Goal: Task Accomplishment & Management: Manage account settings

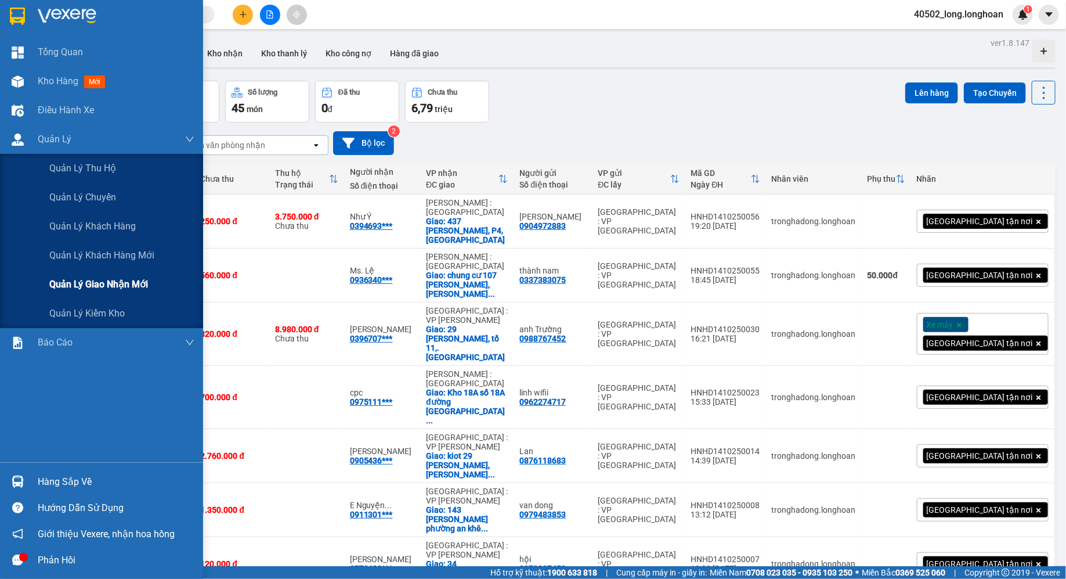
click at [122, 276] on div "Quản lý giao nhận mới" at bounding box center [121, 284] width 145 height 29
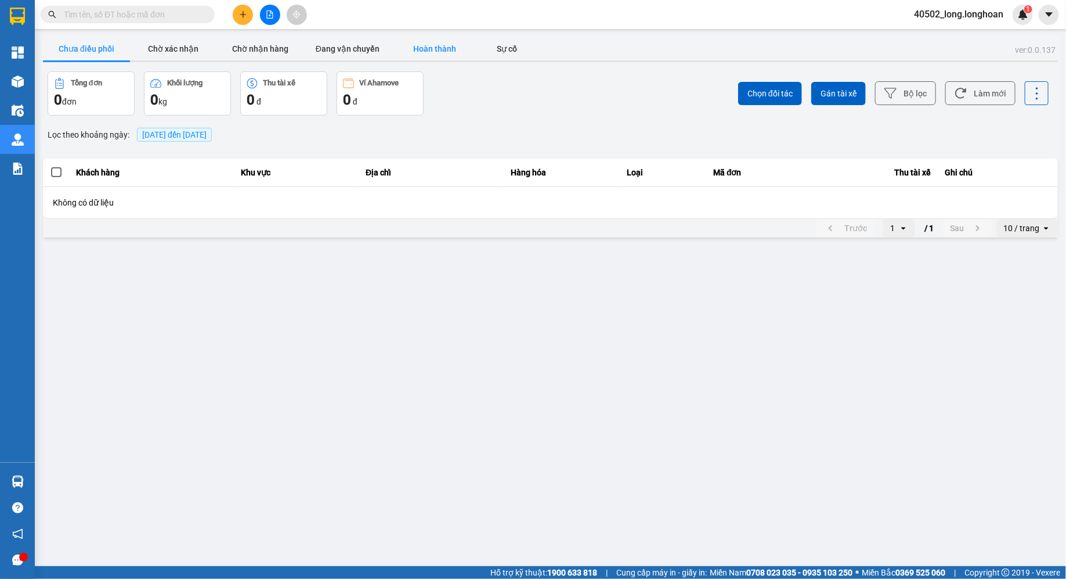
click at [441, 43] on button "Hoàn thành" at bounding box center [434, 48] width 87 height 23
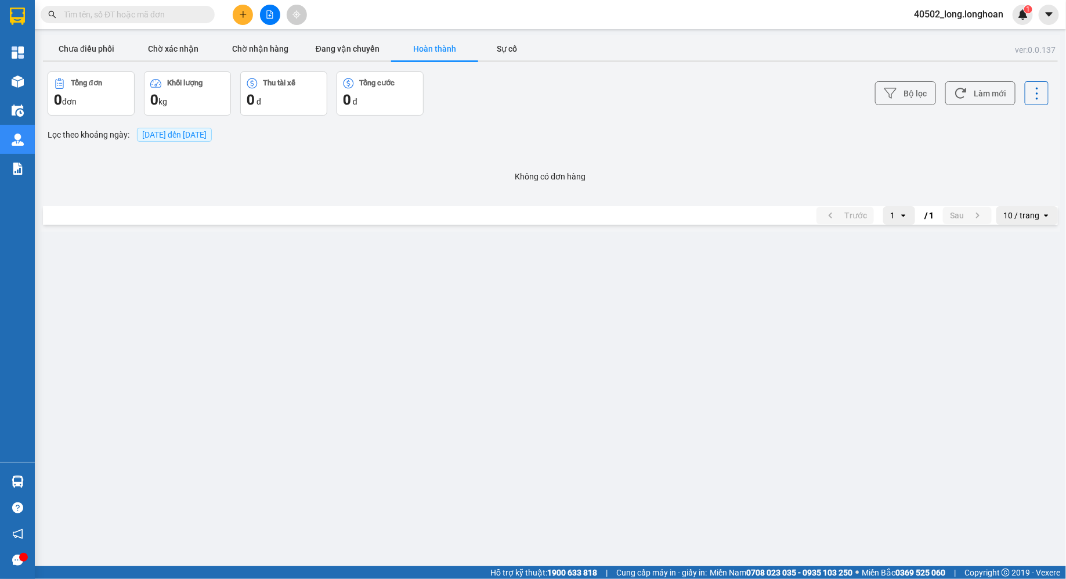
click at [179, 138] on span "[DATE] đến [DATE]" at bounding box center [174, 134] width 64 height 9
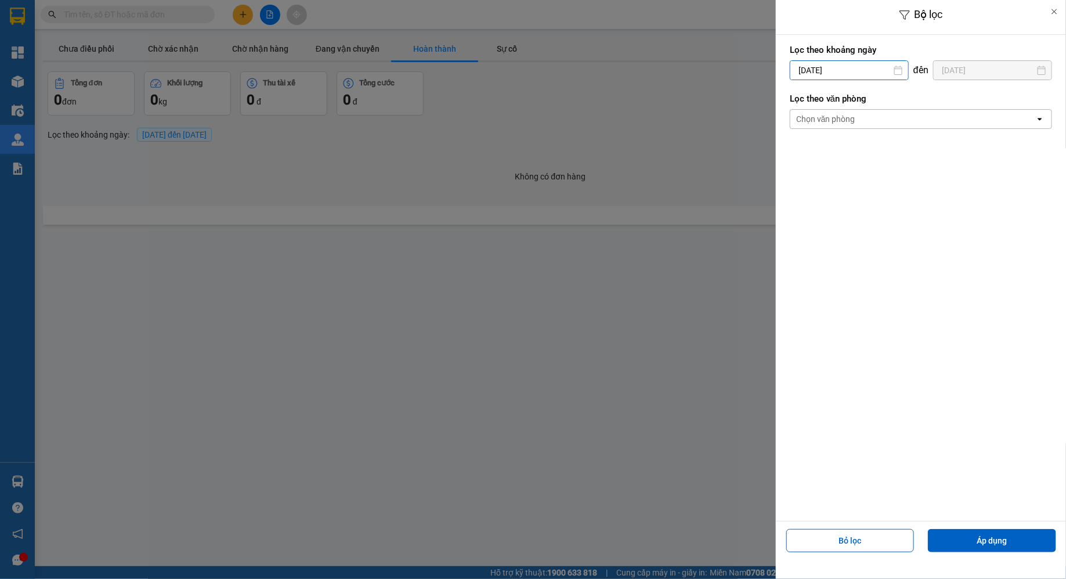
click at [825, 232] on div "Bộ lọc Lọc theo khoảng [DATE] Press the down arrow key to interact with the cal…" at bounding box center [551, 232] width 1020 height 0
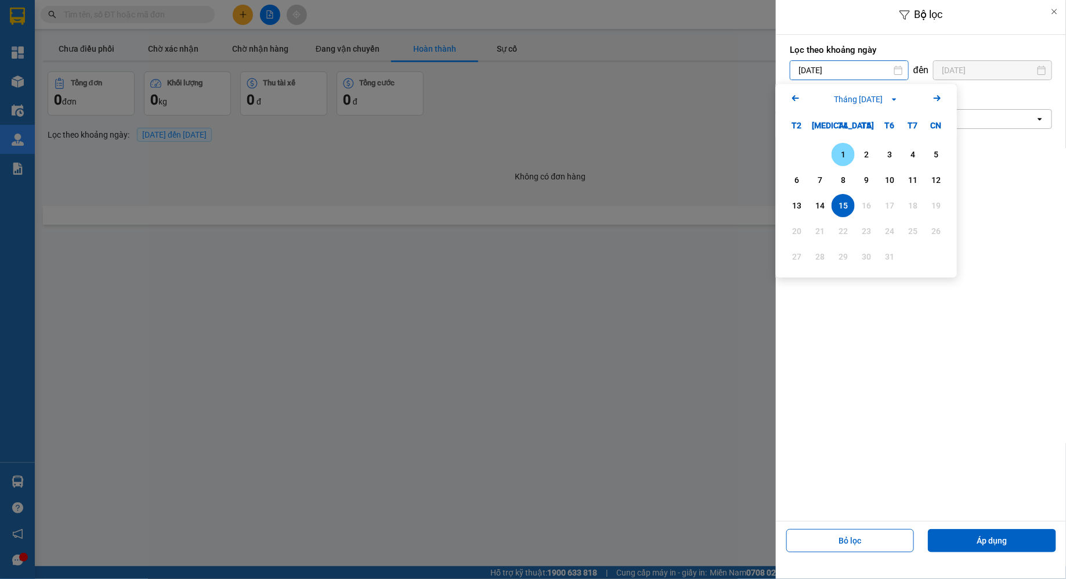
click at [848, 154] on div "1" at bounding box center [843, 154] width 16 height 14
type input "[DATE]"
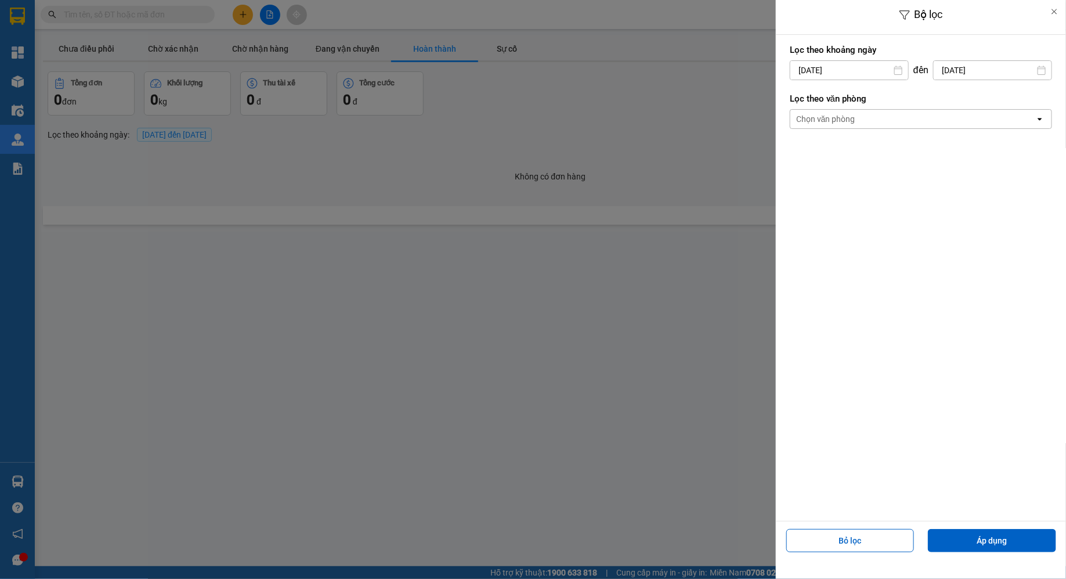
click at [944, 552] on div "Bỏ lọc Áp dụng" at bounding box center [921, 545] width 284 height 42
click at [953, 548] on button "Áp dụng" at bounding box center [992, 540] width 128 height 23
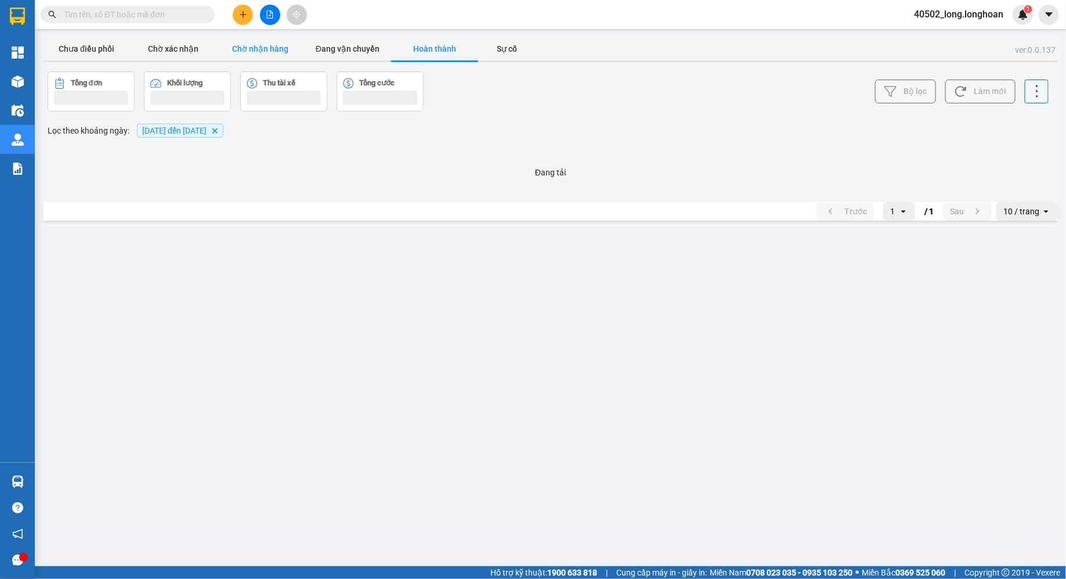
click at [271, 43] on button "Chờ nhận hàng" at bounding box center [260, 48] width 87 height 23
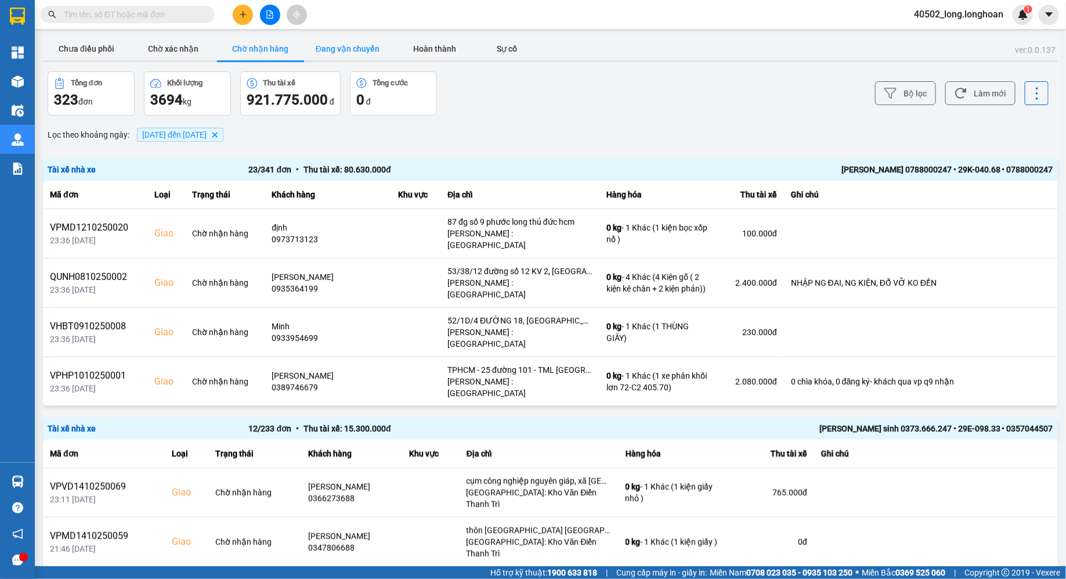
click at [322, 50] on button "Đang vận chuyển" at bounding box center [347, 48] width 87 height 23
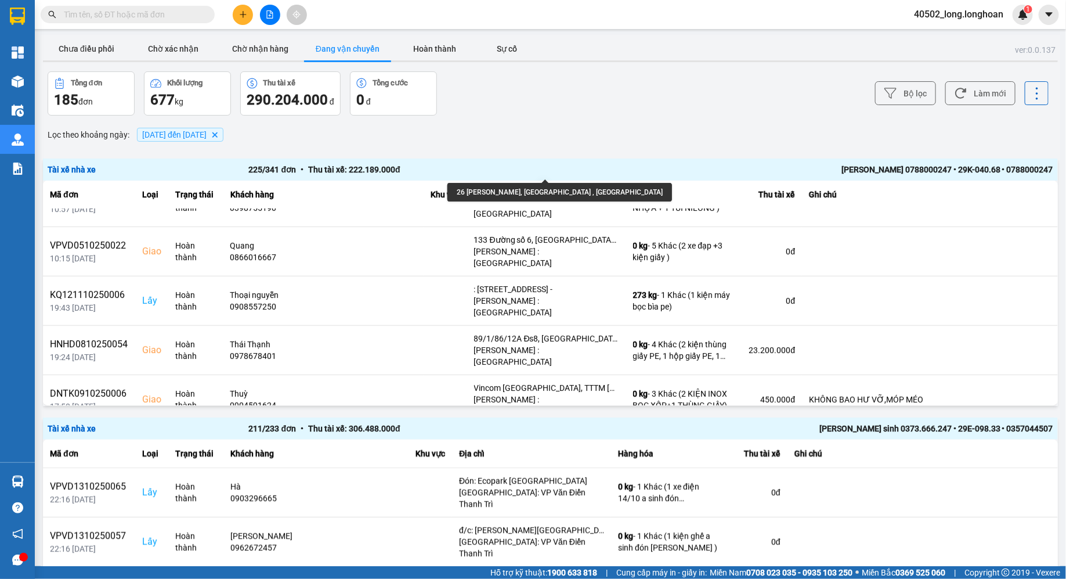
scroll to position [2371, 0]
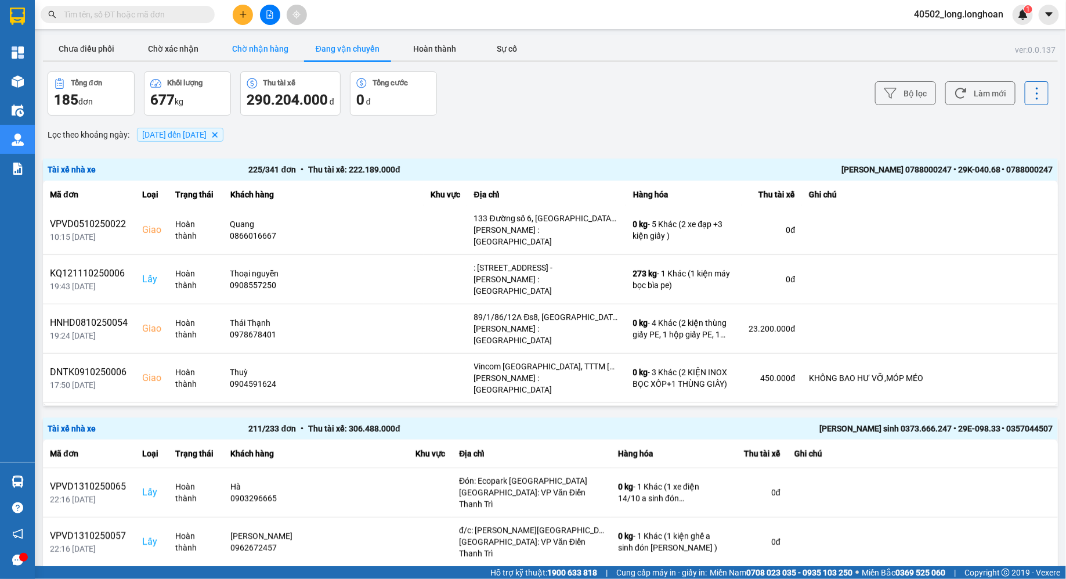
click at [256, 39] on button "Chờ nhận hàng" at bounding box center [260, 48] width 87 height 23
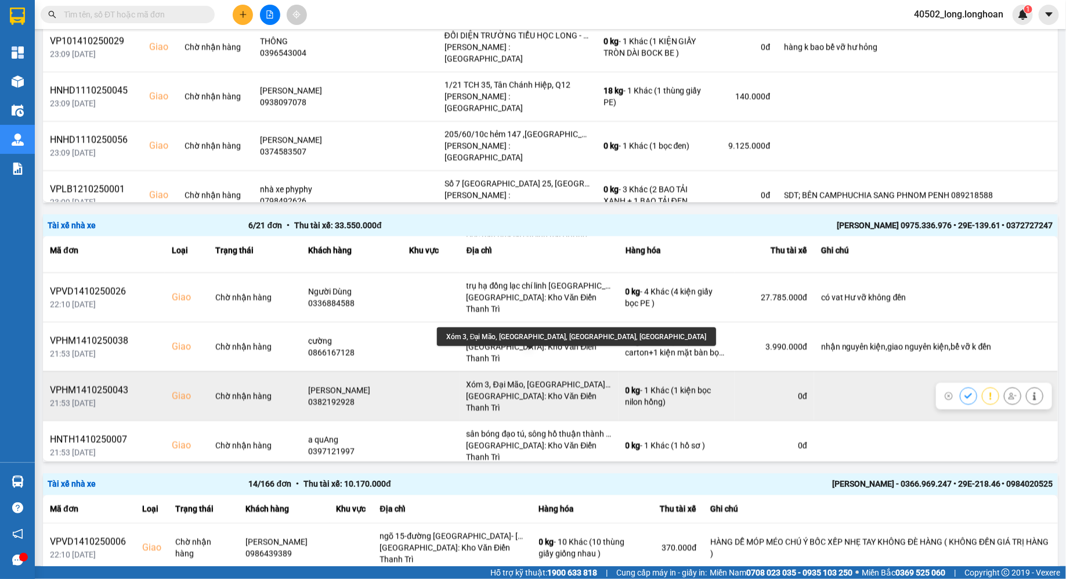
scroll to position [724, 0]
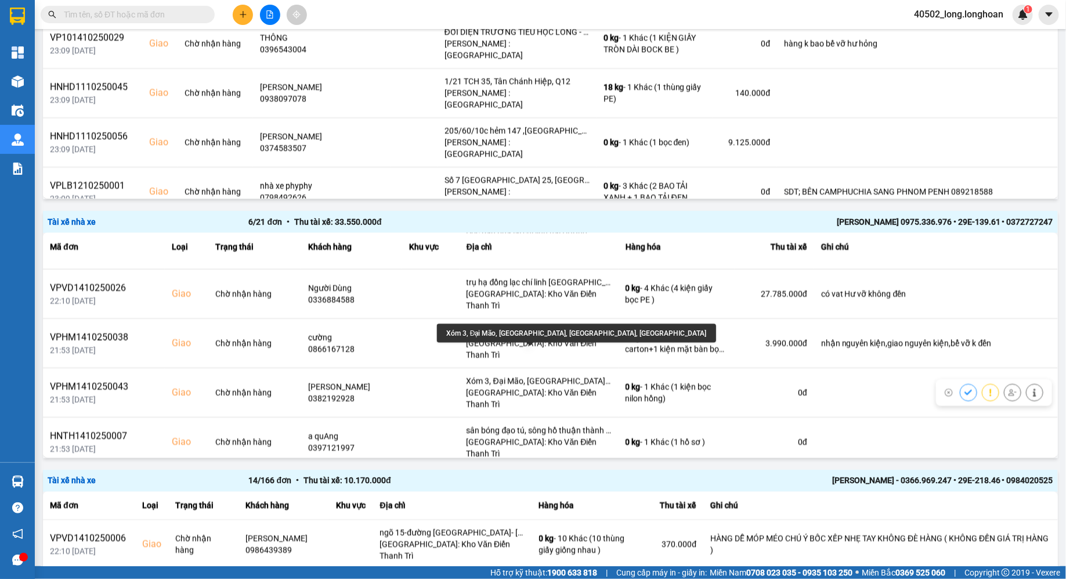
click at [523, 328] on div "Xóm 3, Đại Mão, [GEOGRAPHIC_DATA], [GEOGRAPHIC_DATA], [GEOGRAPHIC_DATA]" at bounding box center [576, 333] width 279 height 19
copy div "Xóm 3, Đại Mão, [GEOGRAPHIC_DATA], [GEOGRAPHIC_DATA], [GEOGRAPHIC_DATA]"
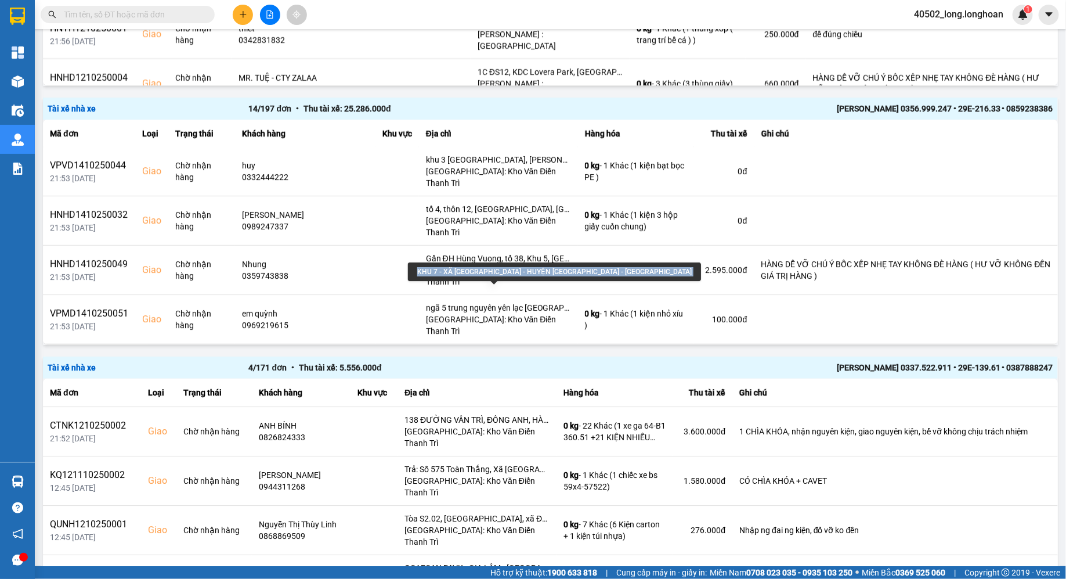
scroll to position [168, 0]
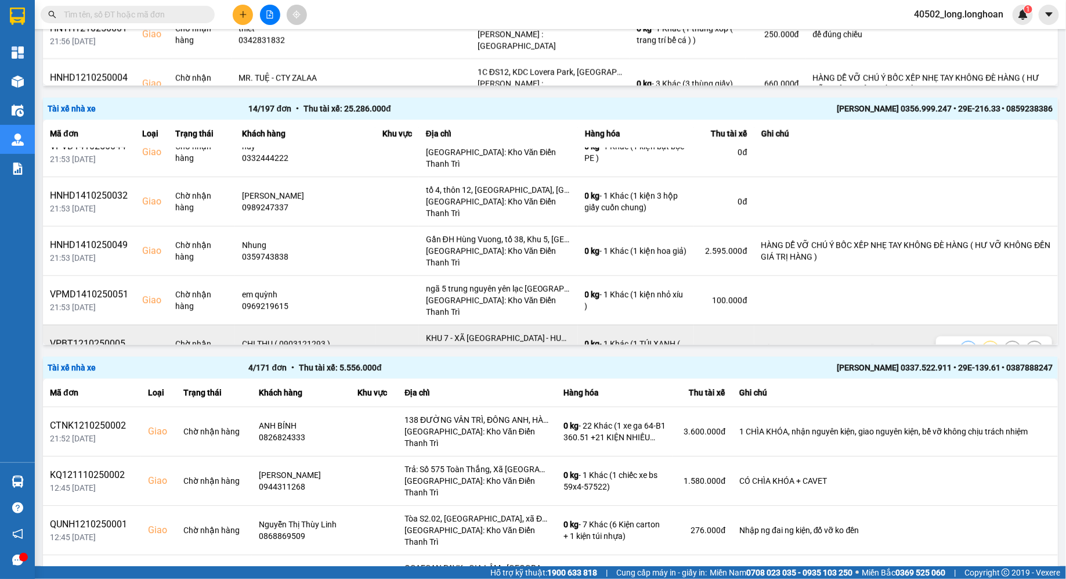
click at [523, 344] on div "[GEOGRAPHIC_DATA]: Kho Văn Điển Thanh Trì" at bounding box center [498, 355] width 145 height 23
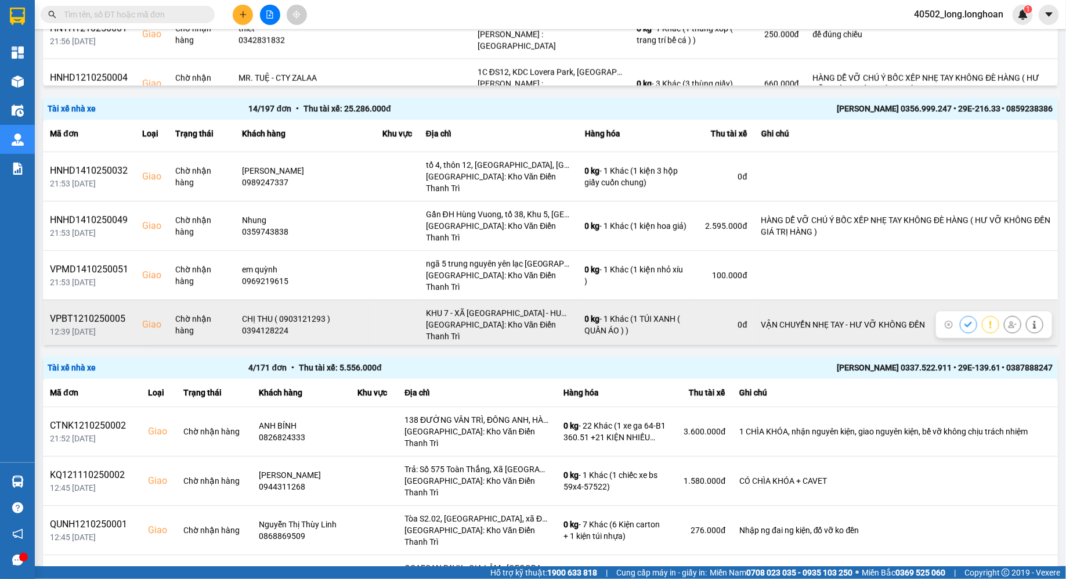
scroll to position [196, 0]
click at [107, 309] on div "VPBT1210250005" at bounding box center [89, 316] width 78 height 14
copy div "VPBT1210250005"
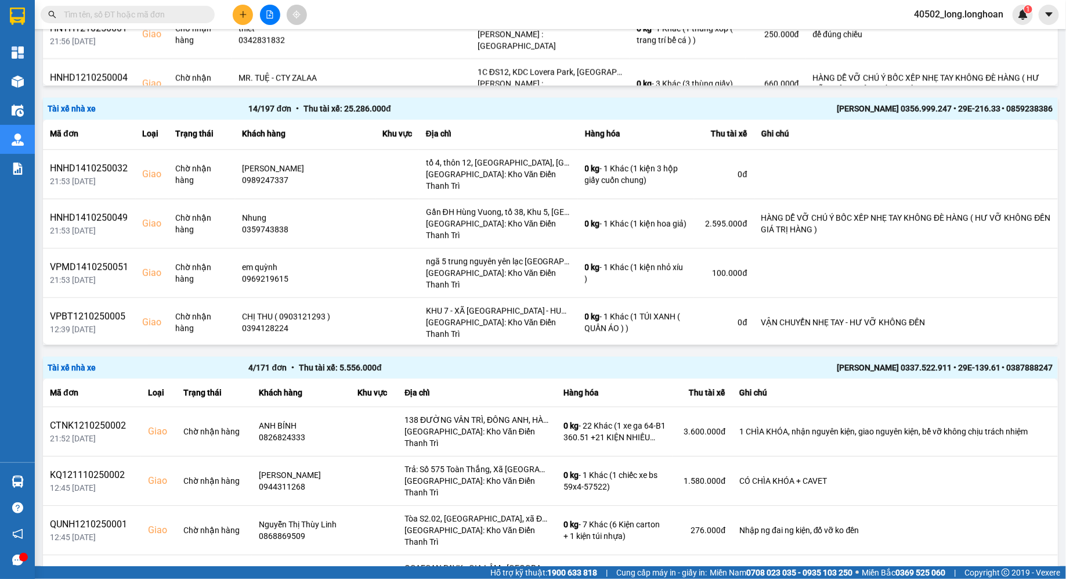
click at [121, 17] on input "text" at bounding box center [132, 14] width 137 height 13
paste input "VPBT1210250005"
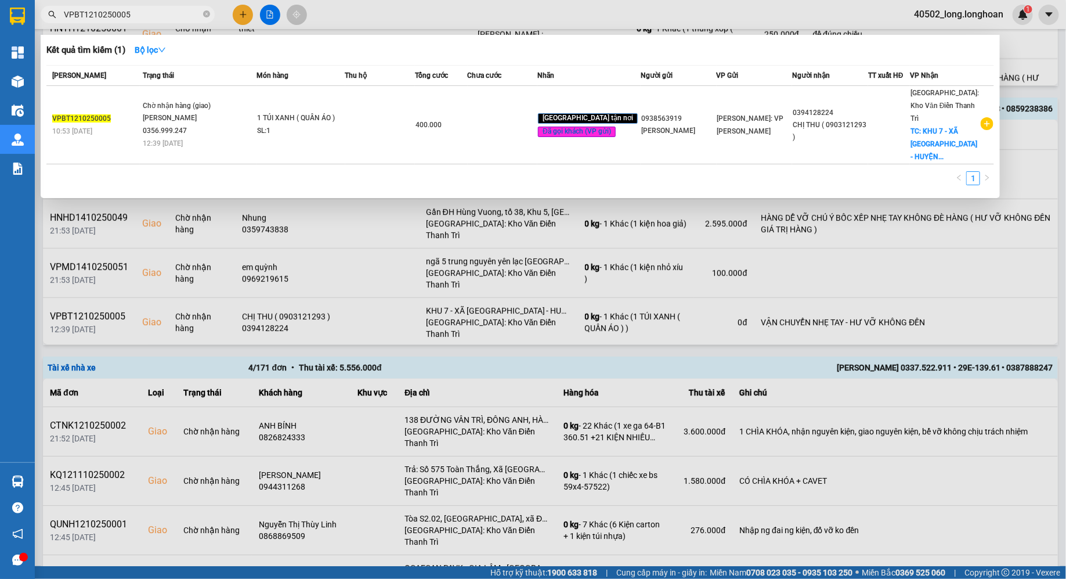
click at [552, 250] on div at bounding box center [533, 289] width 1066 height 579
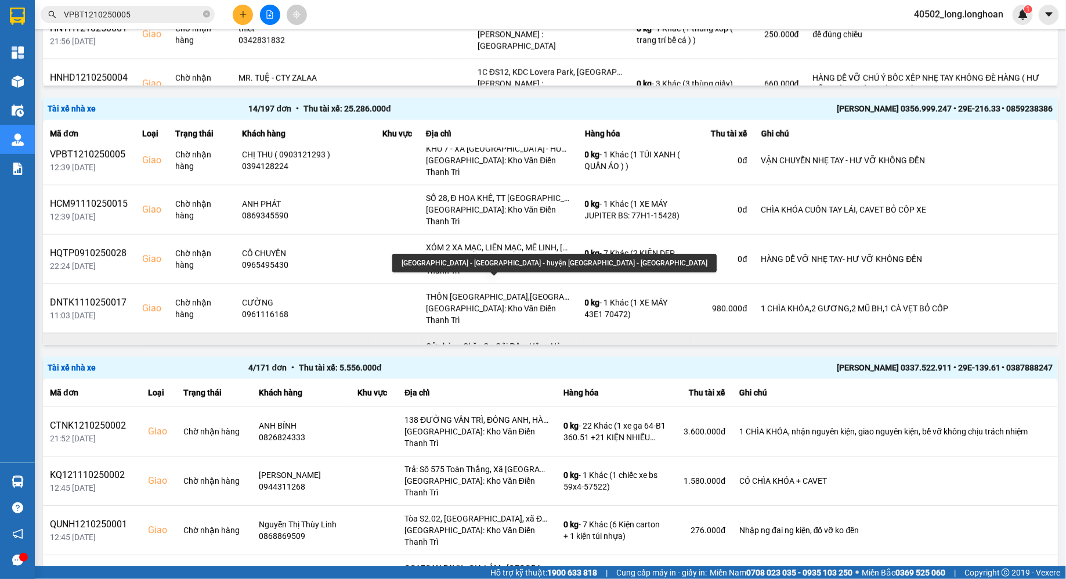
scroll to position [354, 0]
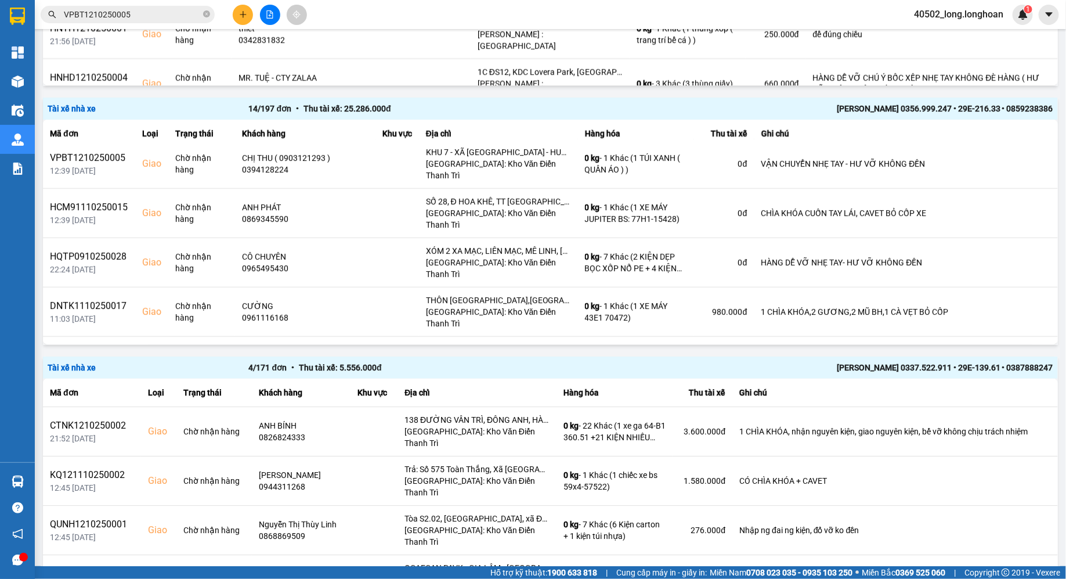
click at [98, 393] on div "VP101010250016" at bounding box center [89, 400] width 78 height 14
copy div "VP101010250016"
click at [149, 12] on input "VPBT1210250005" at bounding box center [132, 14] width 137 height 13
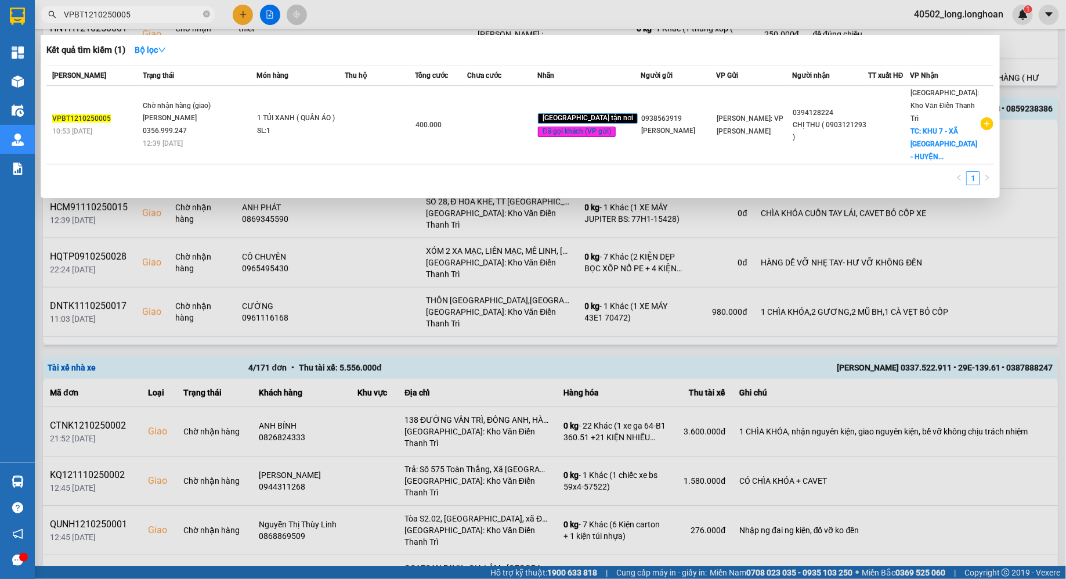
click at [149, 12] on input "VPBT1210250005" at bounding box center [132, 14] width 137 height 13
paste input "101010250016"
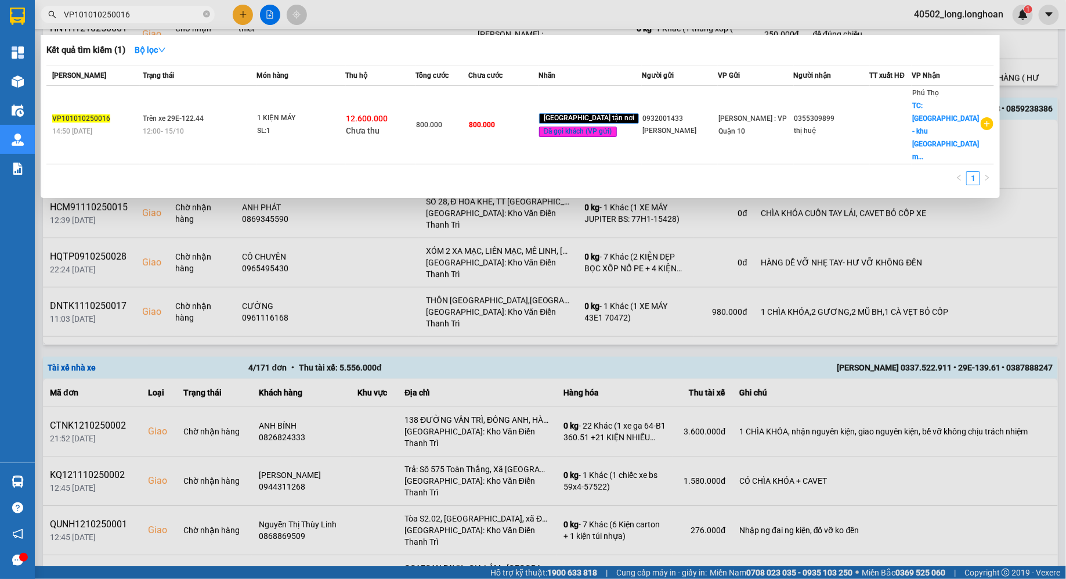
click at [494, 265] on div at bounding box center [533, 289] width 1066 height 579
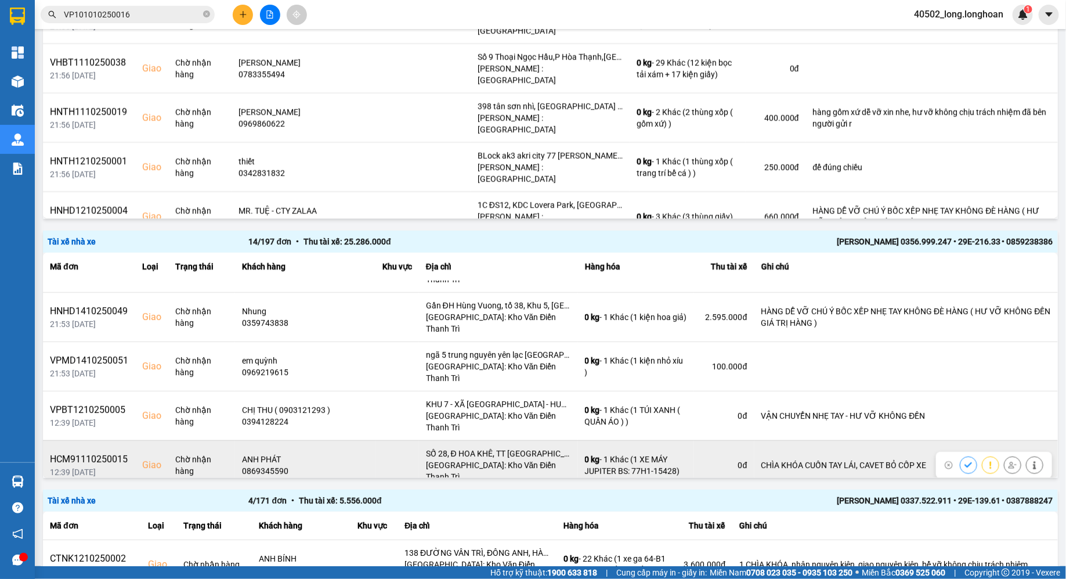
scroll to position [234, 0]
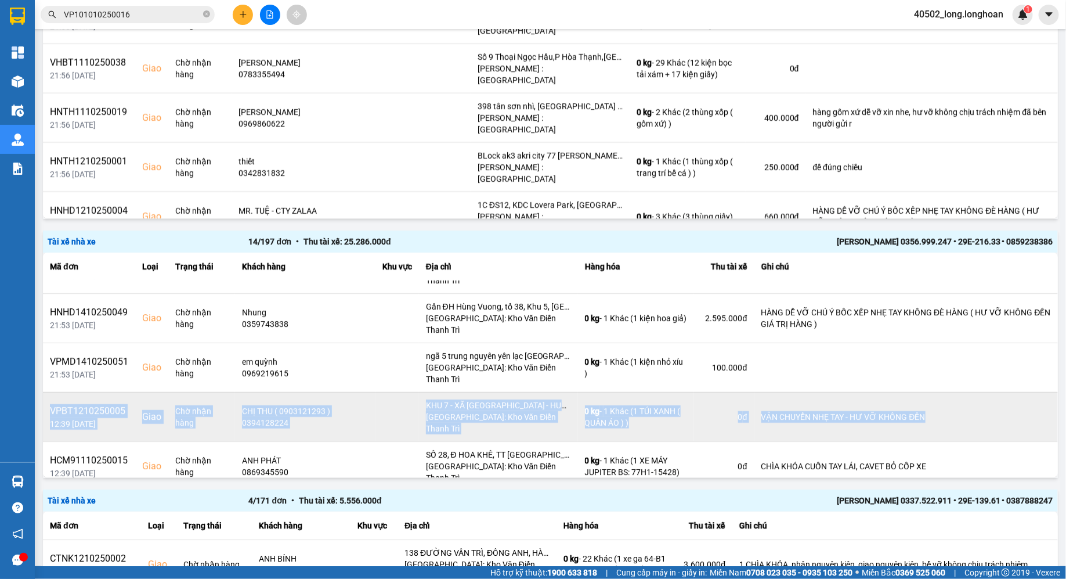
drag, startPoint x: 48, startPoint y: 334, endPoint x: 920, endPoint y: 351, distance: 873.0
click at [920, 392] on tr "VPBT1210250005 12:39 [DATE] Giao Chờ nhận hàng CHỊ THU ( 0903121293 ) 039412822…" at bounding box center [550, 416] width 1015 height 49
copy tr "VPBT1210250005 12:39 [DATE] Giao Chờ nhận hàng CHỊ THU ( 0903121293 ) 039412822…"
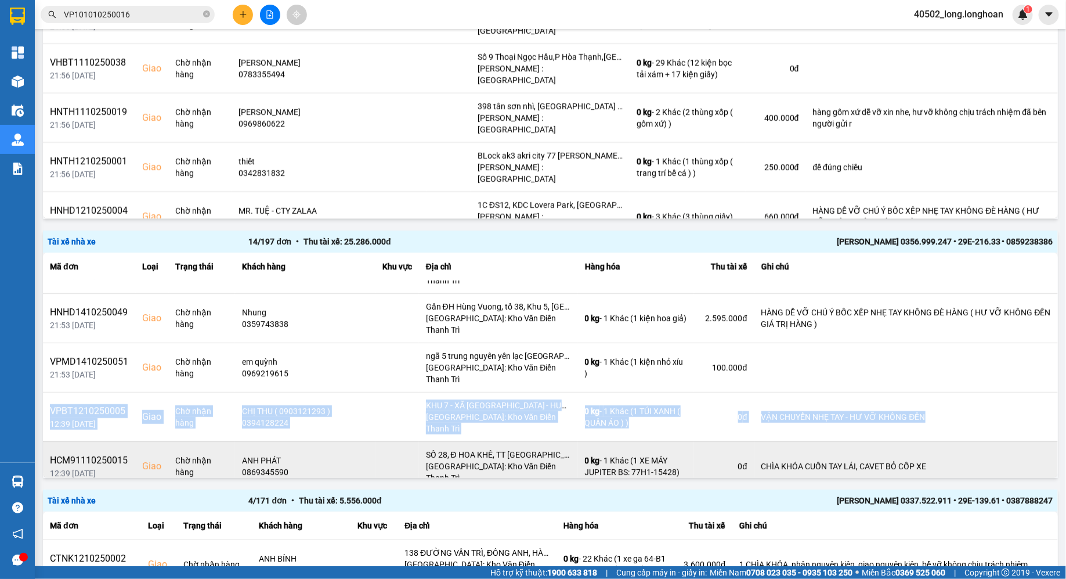
scroll to position [369, 0]
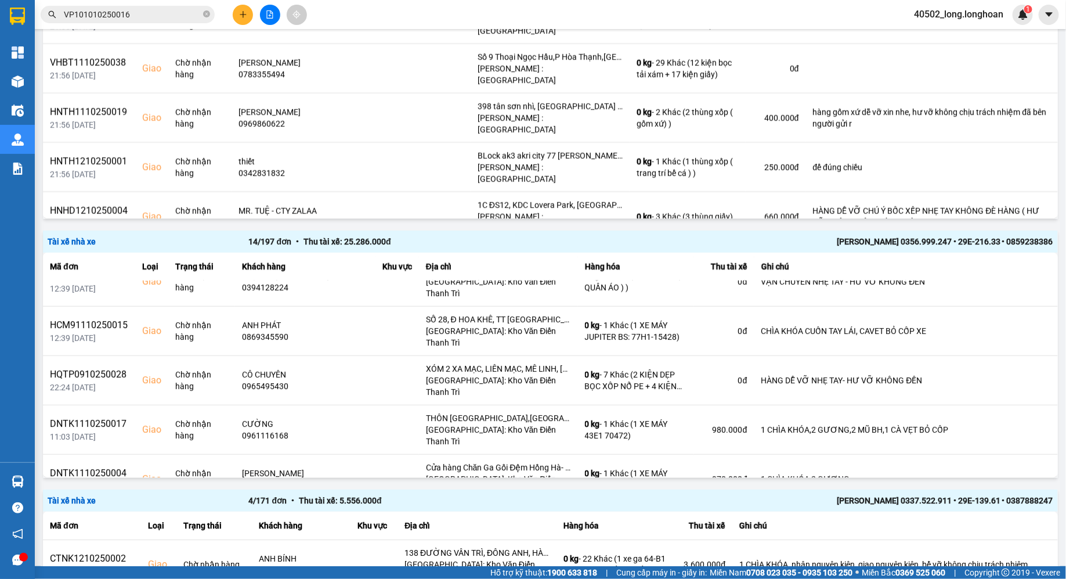
copy tr "VP101010250016 11:03 [DATE] Giao Chờ nhận hàng thị huệ 0355309899 [GEOGRAPHIC_D…"
drag, startPoint x: 861, startPoint y: 421, endPoint x: 52, endPoint y: 403, distance: 809.2
click at [52, 503] on tr "VP101010250016 11:03 [DATE] Giao Chờ nhận hàng thị huệ 0355309899 [GEOGRAPHIC_D…" at bounding box center [550, 523] width 1015 height 40
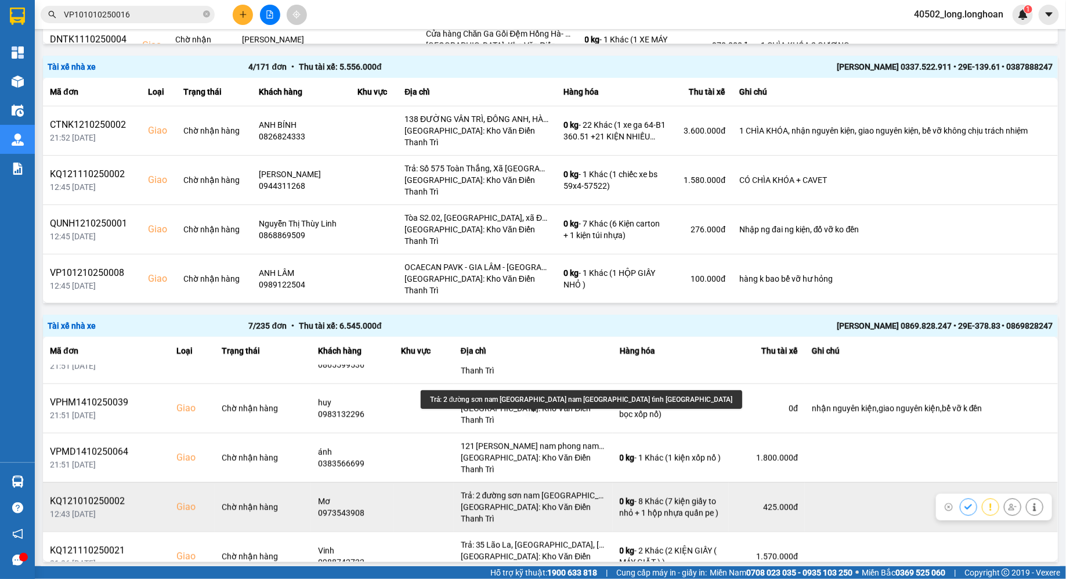
scroll to position [81, 0]
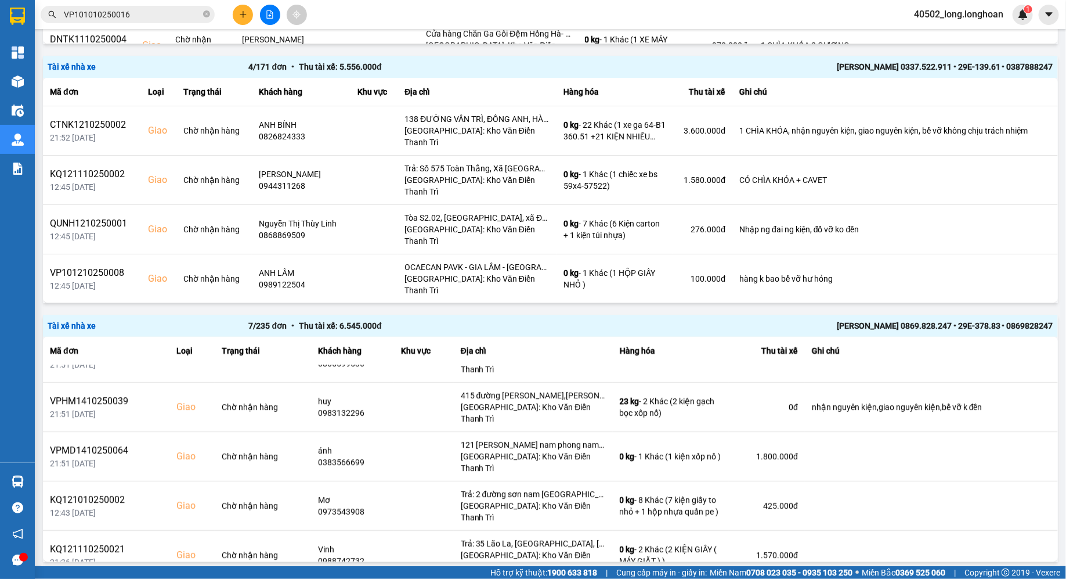
click at [940, 573] on div "Trước 1 open / 3 Sau" at bounding box center [904, 582] width 175 height 19
click at [975, 576] on icon "next page. current page 1 / 3" at bounding box center [978, 583] width 14 height 14
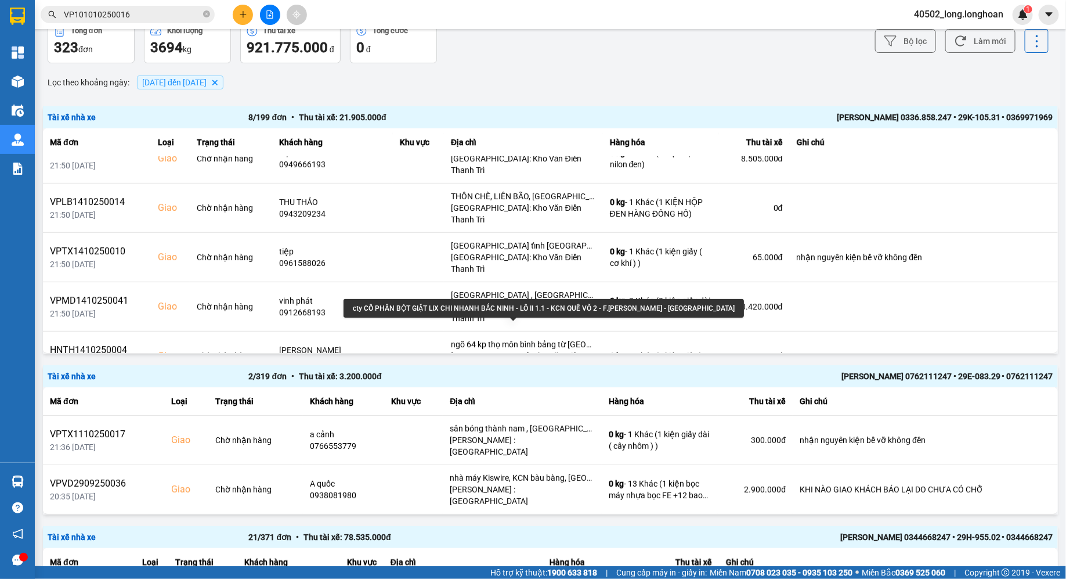
scroll to position [78, 0]
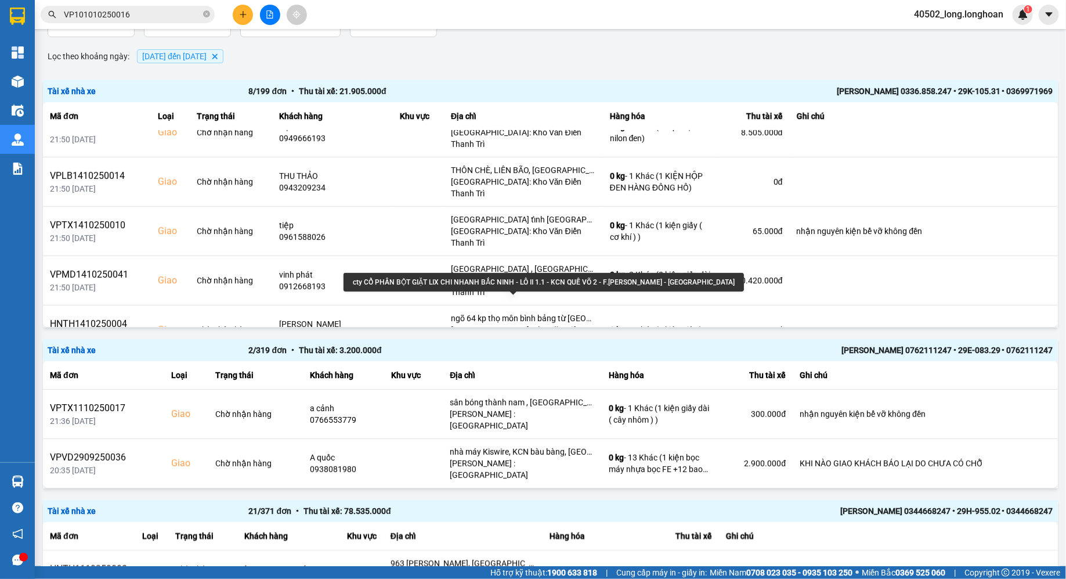
click at [516, 280] on div "cty CỔ PHẦN BỘT GIẶT LIX CHI NHANH BẮC NINH - LÔ II 1.1 - KCN QUẾ VÕ 2 - F.[PER…" at bounding box center [544, 282] width 400 height 19
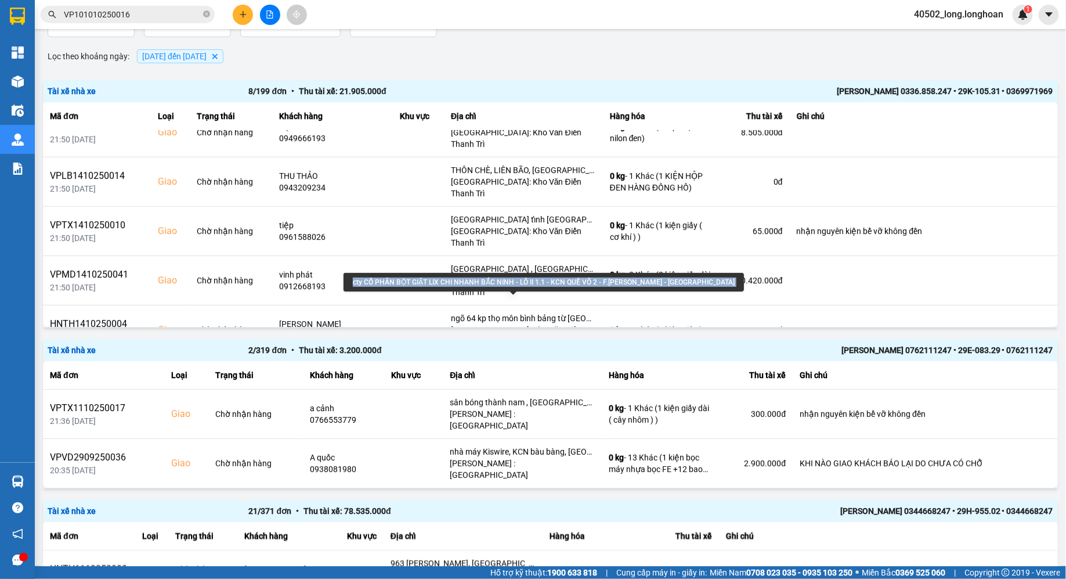
click at [516, 280] on div "cty CỔ PHẦN BỘT GIẶT LIX CHI NHANH BẮC NINH - LÔ II 1.1 - KCN QUẾ VÕ 2 - F.[PER…" at bounding box center [544, 282] width 400 height 19
copy div "cty CỔ PHẦN BỘT GIẶT LIX CHI NHANH BẮC NINH - LÔ II 1.1 - KCN QUẾ VÕ 2 - F.[PER…"
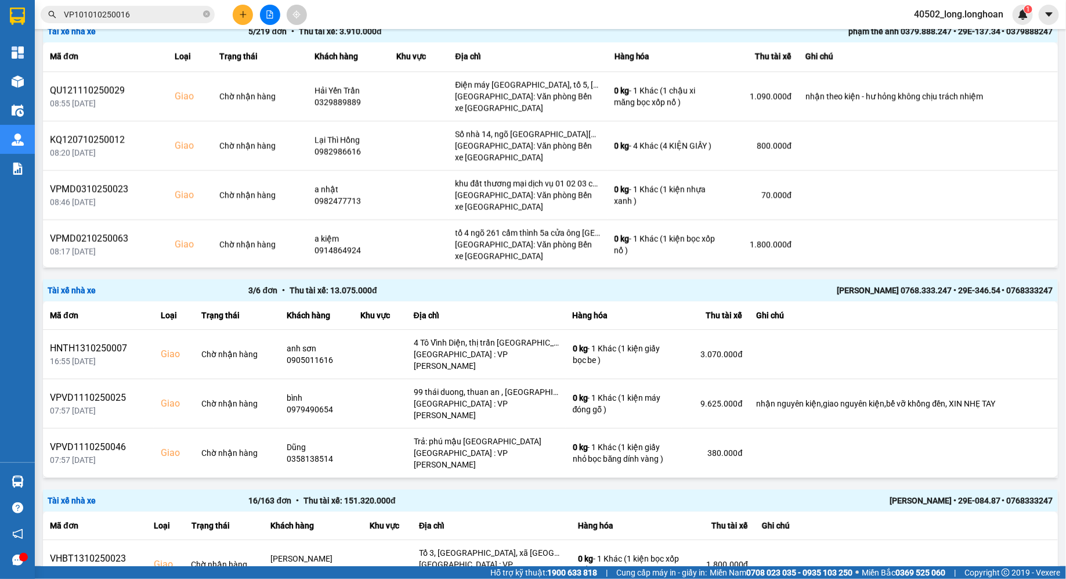
scroll to position [1859, 0]
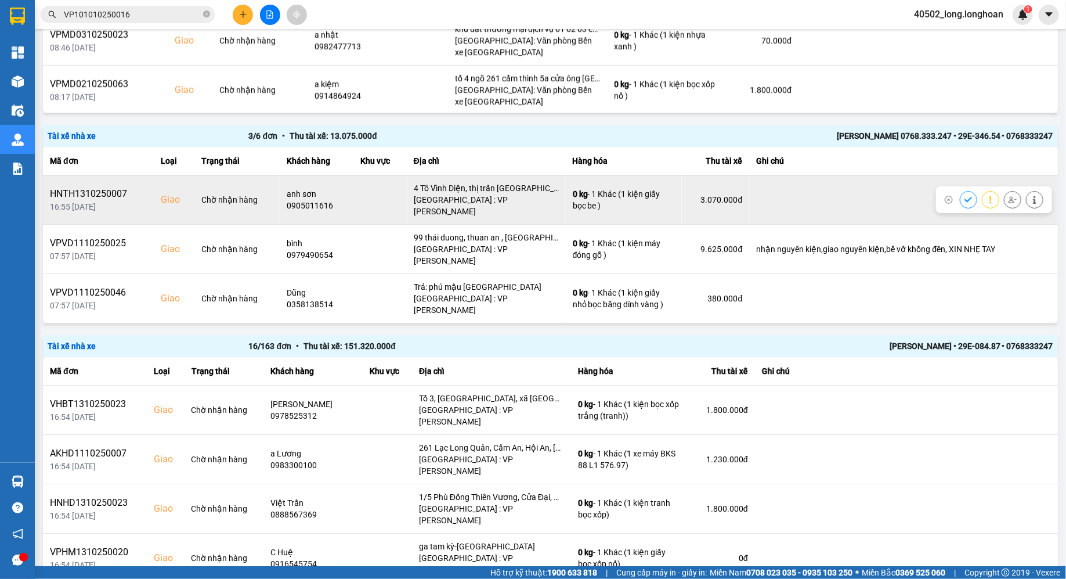
click at [78, 175] on td "HNTH1310250007 16:55 [DATE]" at bounding box center [98, 199] width 111 height 49
copy div "HNTH1310250007"
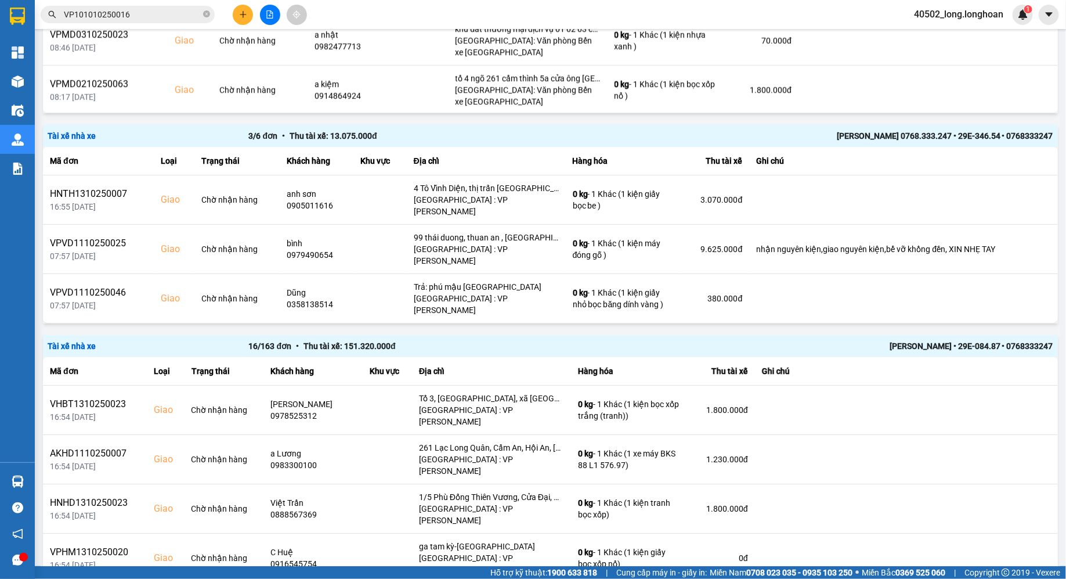
click at [106, 6] on span "VP101010250016" at bounding box center [128, 14] width 174 height 17
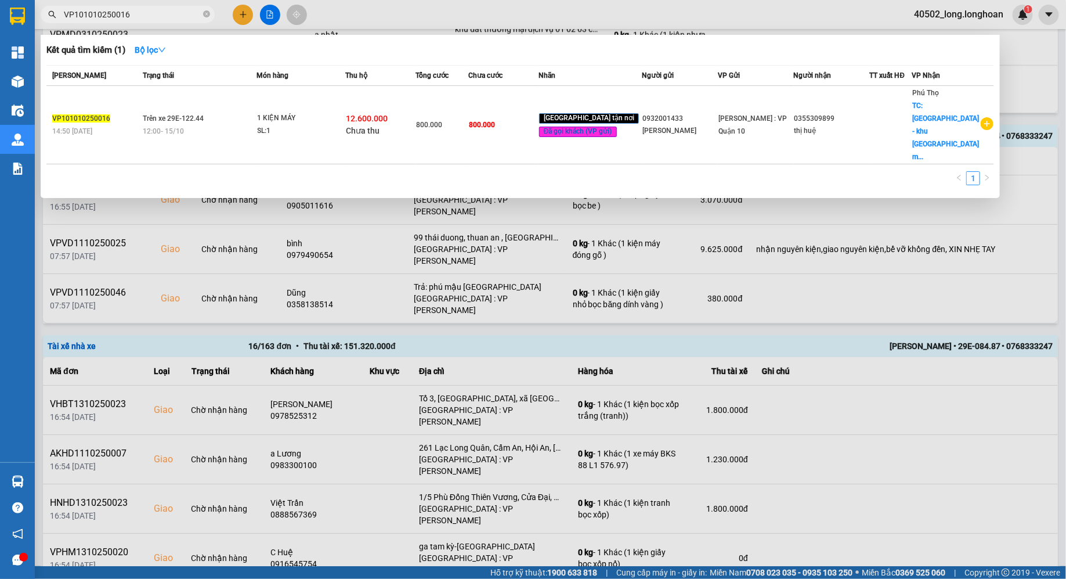
click at [106, 6] on span "VP101010250016" at bounding box center [128, 14] width 174 height 17
click at [112, 11] on input "VP101010250016" at bounding box center [132, 14] width 137 height 13
paste input "HNTH1310250007"
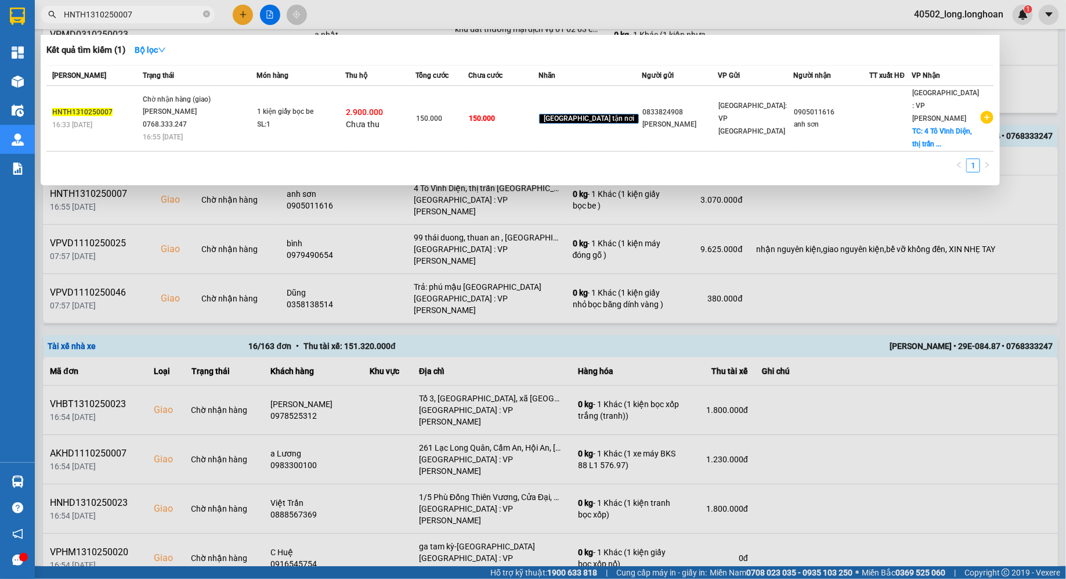
click at [372, 230] on div at bounding box center [533, 289] width 1066 height 579
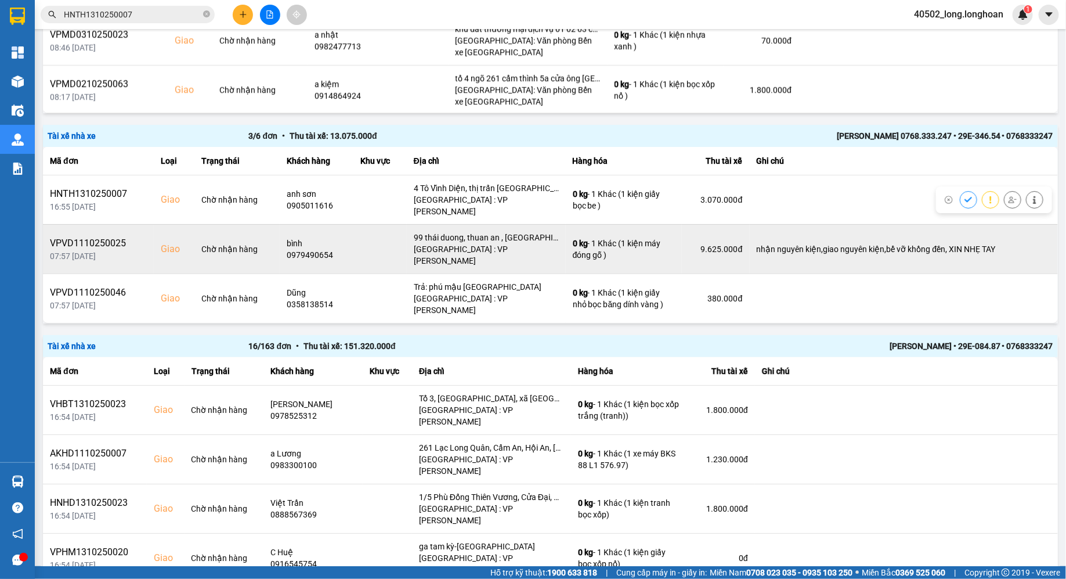
click at [111, 224] on td "VPVD1110250025 07:57 [DATE]" at bounding box center [98, 248] width 111 height 49
copy div "VPVD1110250025"
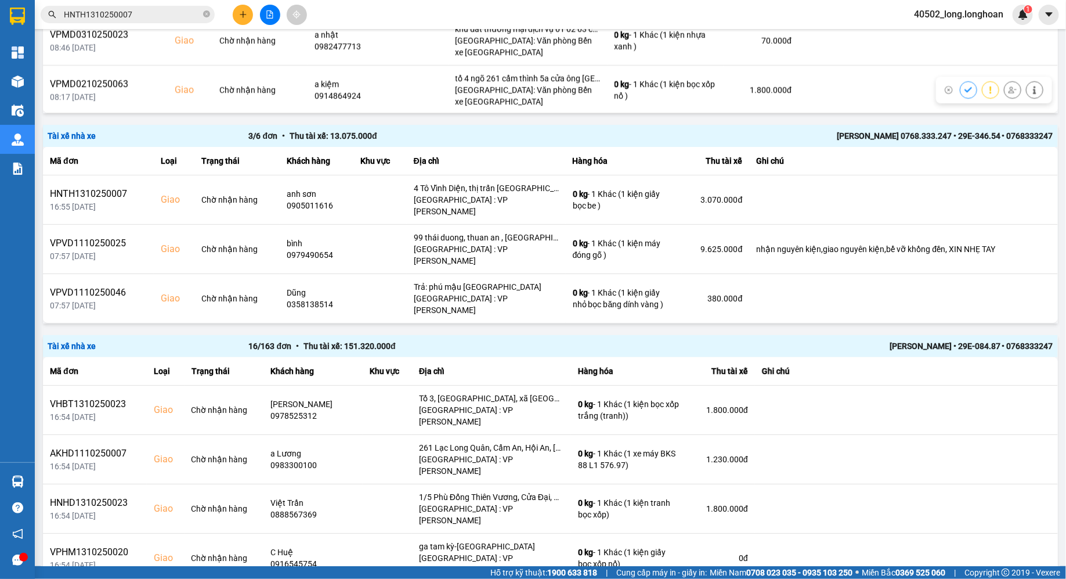
click at [97, 11] on input "HNTH1310250007" at bounding box center [132, 14] width 137 height 13
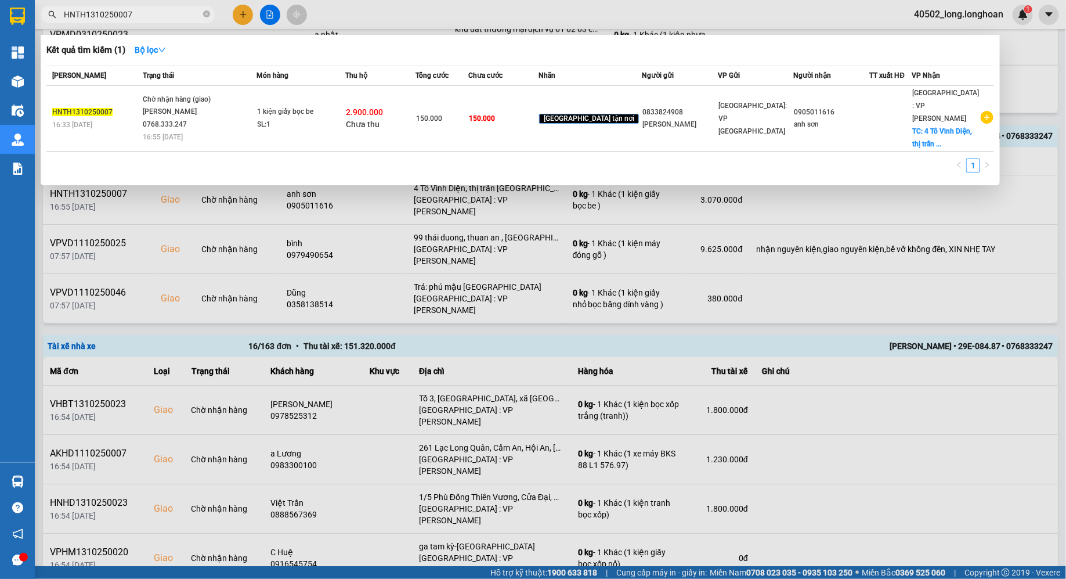
click at [97, 11] on input "HNTH1310250007" at bounding box center [132, 14] width 137 height 13
paste input "VPVD1110250025"
click at [320, 225] on div at bounding box center [533, 289] width 1066 height 579
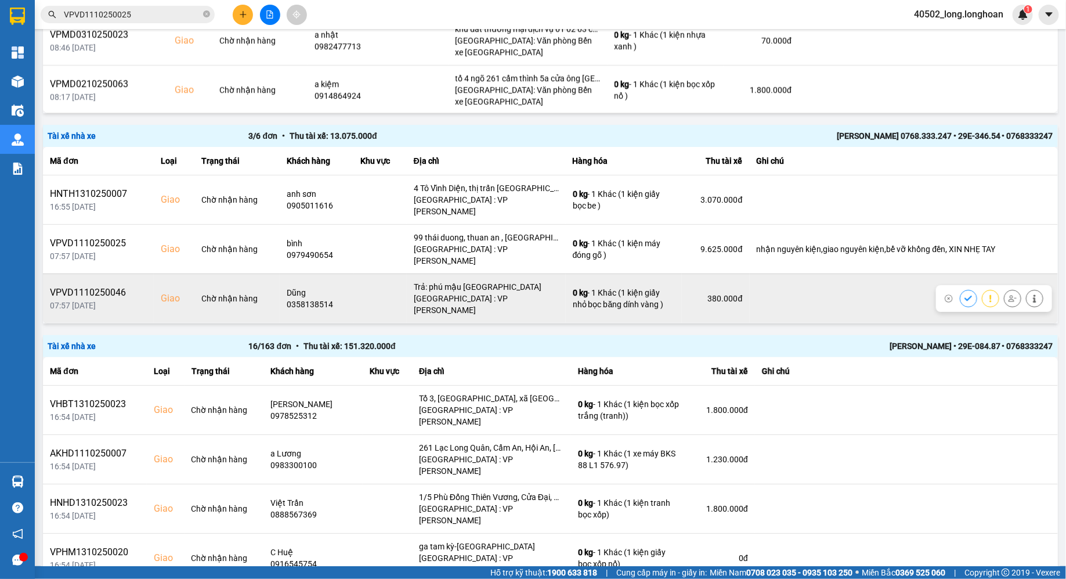
click at [110, 286] on div "VPVD1110250046" at bounding box center [98, 293] width 97 height 14
copy div "VPVD1110250046"
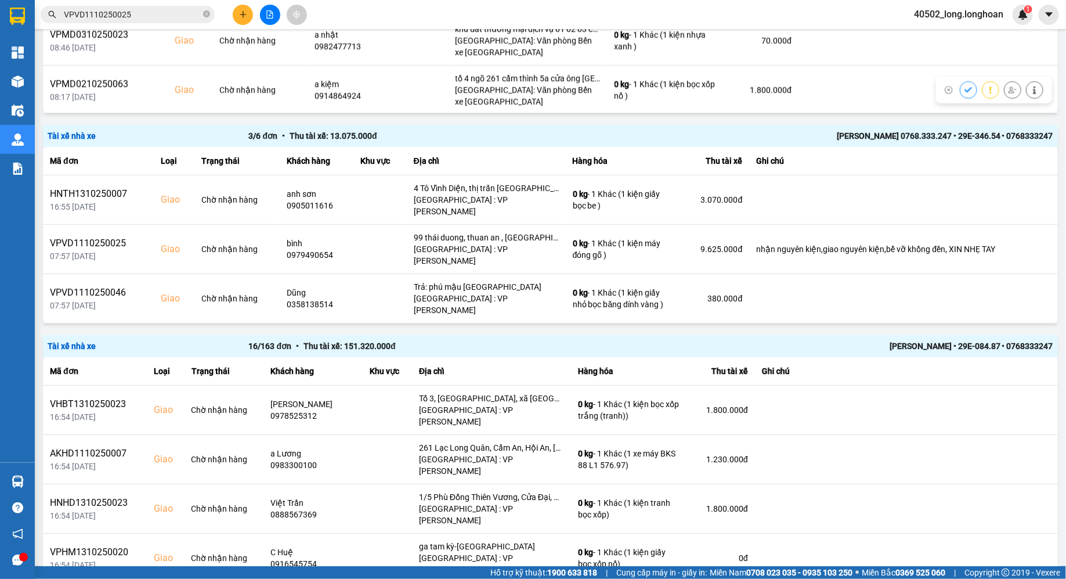
click at [112, 12] on input "VPVD1110250025" at bounding box center [132, 14] width 137 height 13
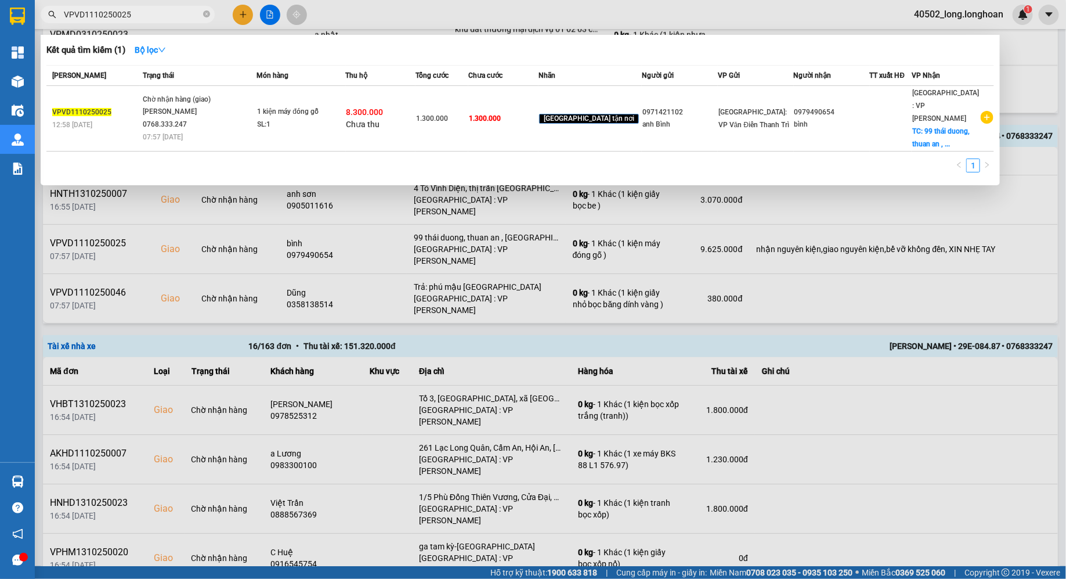
click at [112, 12] on input "VPVD1110250025" at bounding box center [132, 14] width 137 height 13
paste input "46"
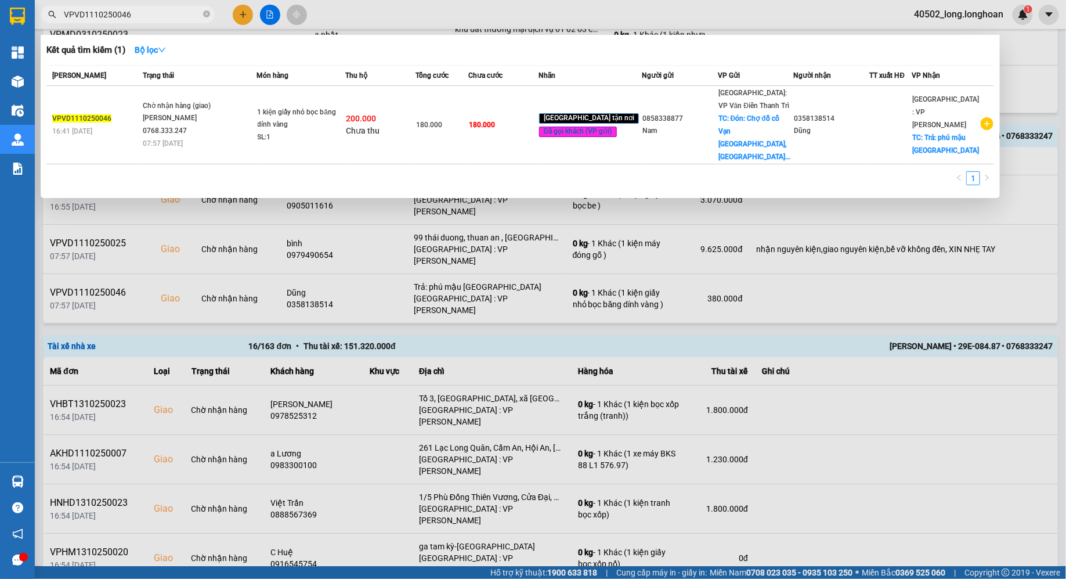
click at [522, 279] on div at bounding box center [533, 289] width 1066 height 579
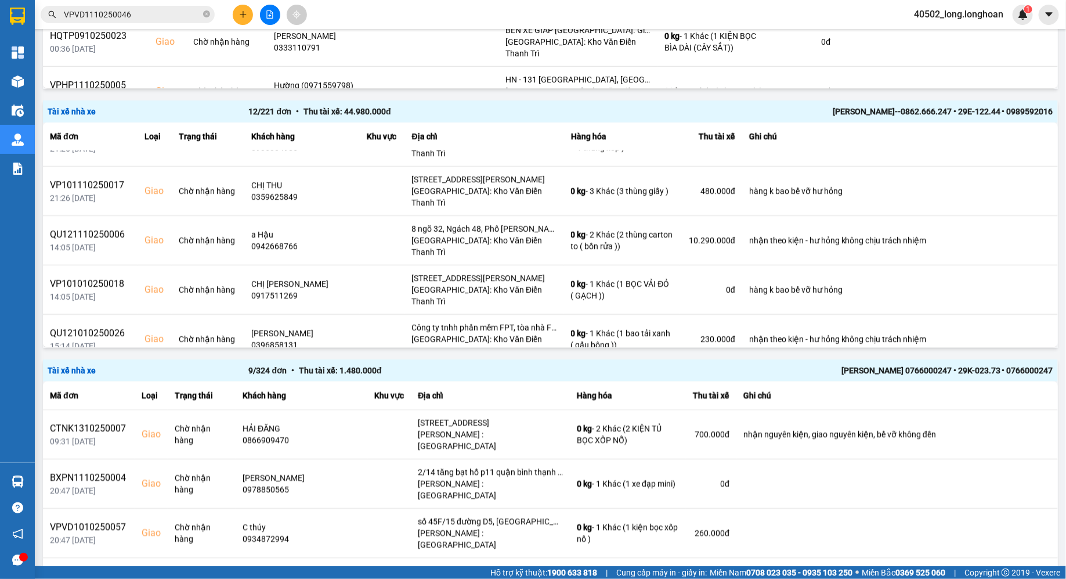
scroll to position [0, 0]
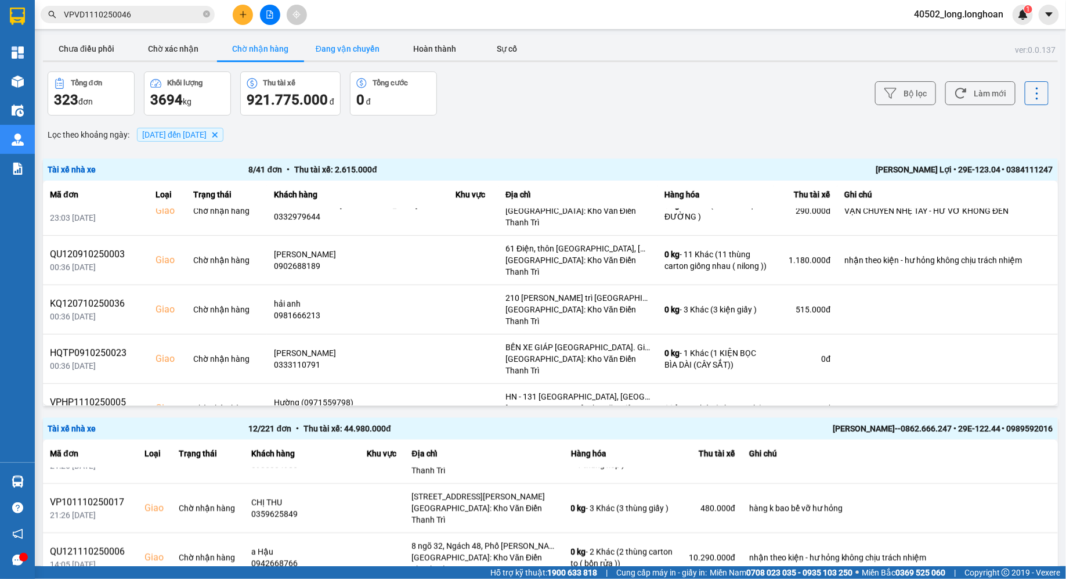
click at [357, 48] on button "Đang vận chuyển" at bounding box center [347, 48] width 87 height 23
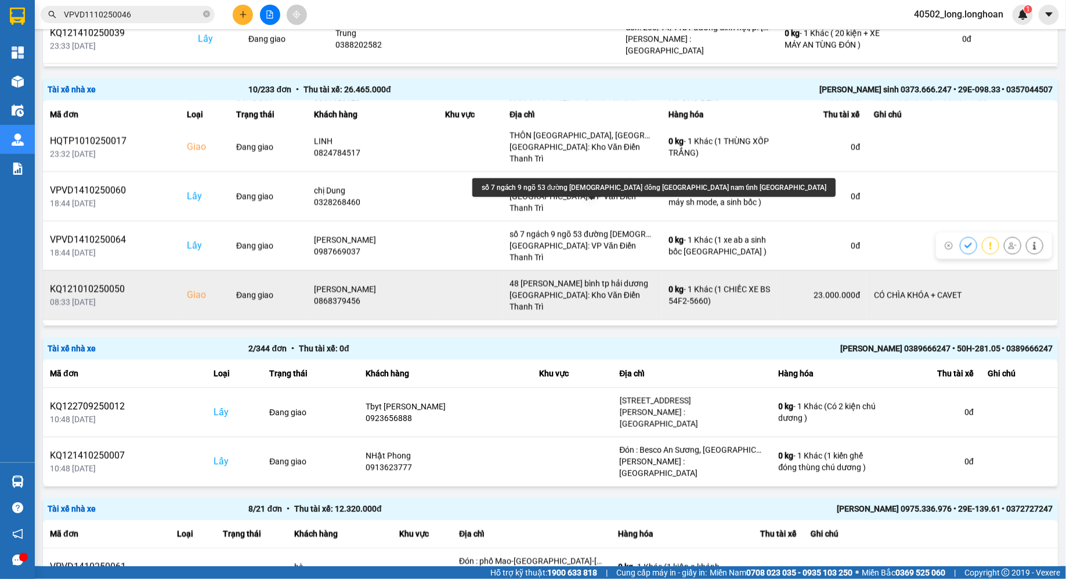
scroll to position [55, 0]
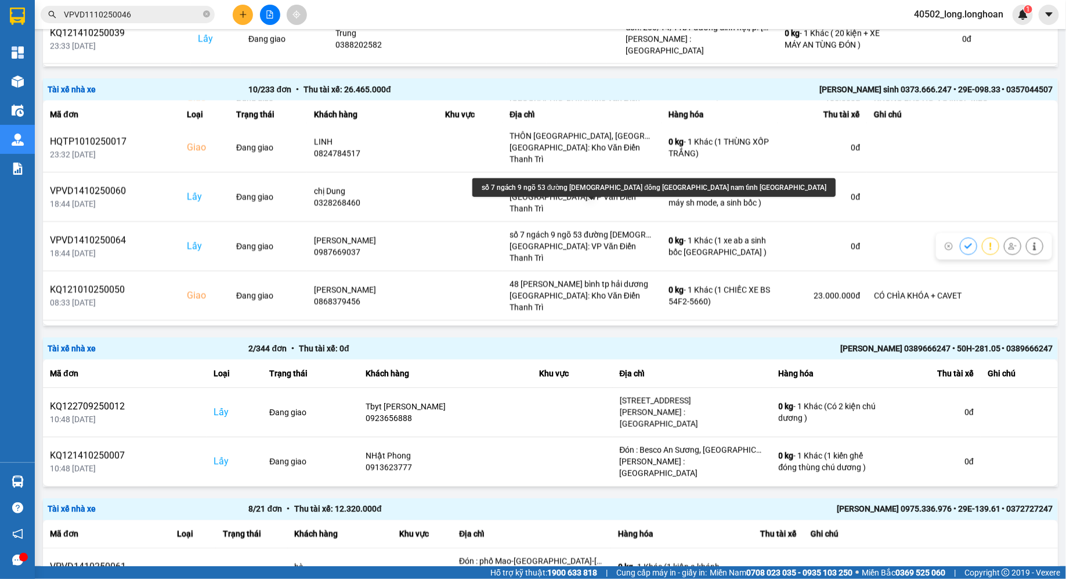
click at [588, 187] on div "số 7 ngách 9 ngõ 53 đường [DEMOGRAPHIC_DATA] đông [GEOGRAPHIC_DATA] nam tỉnh [G…" at bounding box center [653, 187] width 363 height 19
copy div "số 7 ngách 9 ngõ 53 đường [DEMOGRAPHIC_DATA] đông [GEOGRAPHIC_DATA] nam tỉnh [G…"
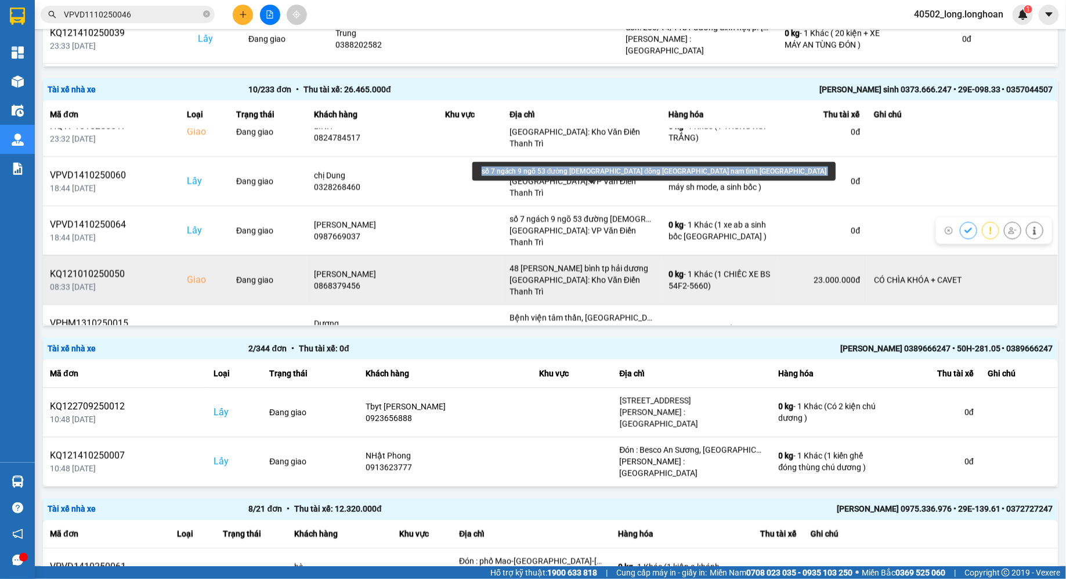
scroll to position [71, 0]
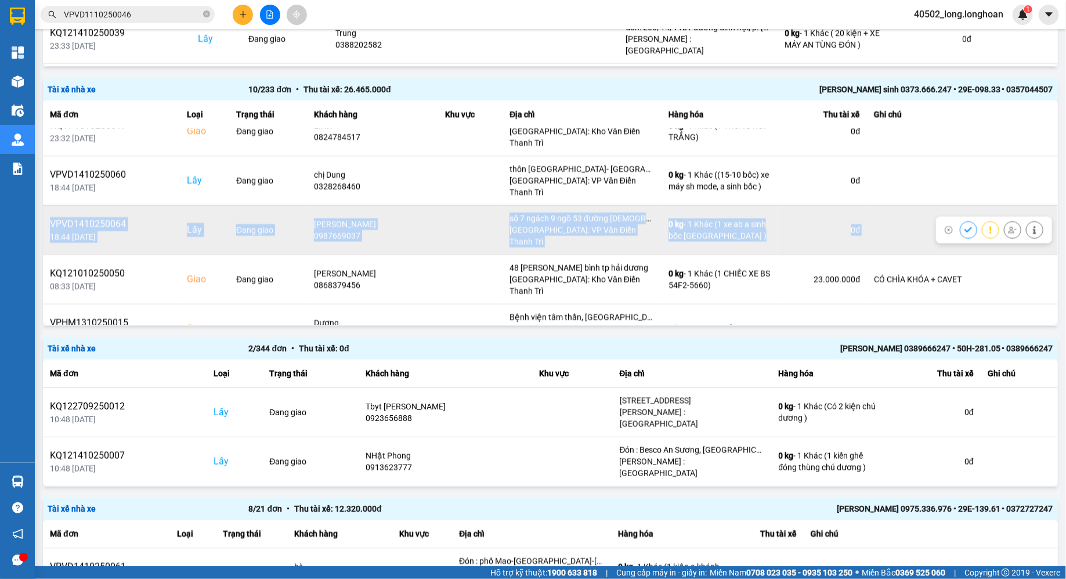
drag, startPoint x: 46, startPoint y: 186, endPoint x: 955, endPoint y: 185, distance: 908.2
click at [955, 205] on tr "VPVD1410250064 18:44 [DATE] Lấy Đang giao [GEOGRAPHIC_DATA] 0987669037 [GEOGRAP…" at bounding box center [550, 229] width 1015 height 49
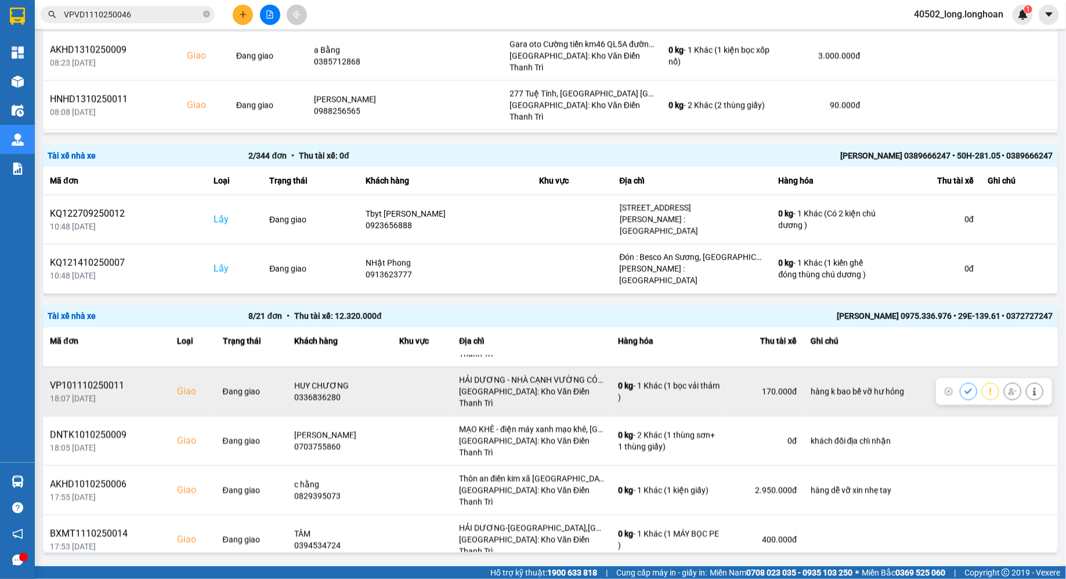
scroll to position [0, 0]
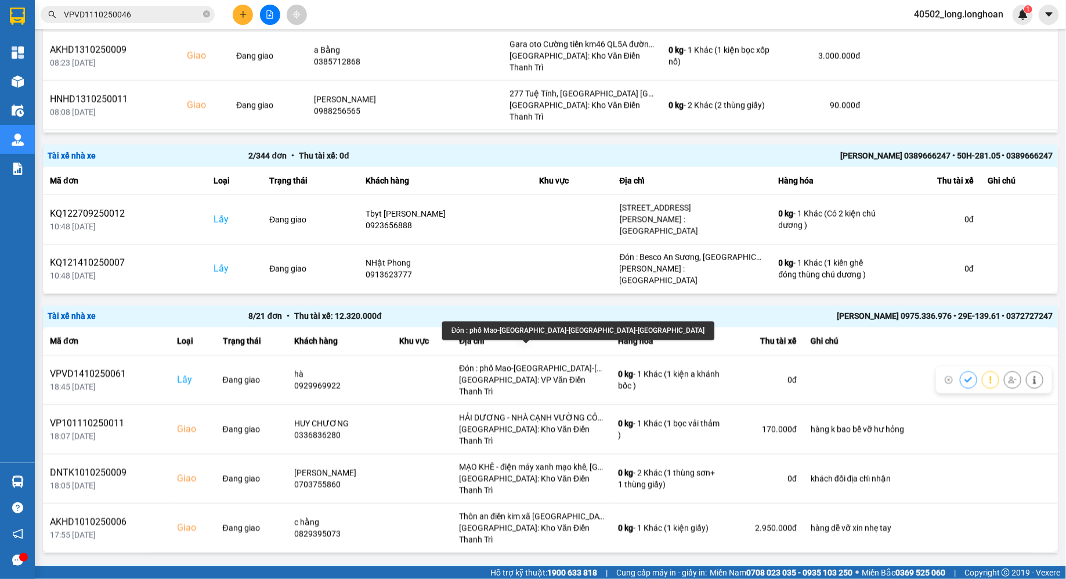
click at [536, 325] on div "Đón : phố Mao-[GEOGRAPHIC_DATA]-[GEOGRAPHIC_DATA]-[GEOGRAPHIC_DATA]" at bounding box center [578, 331] width 272 height 19
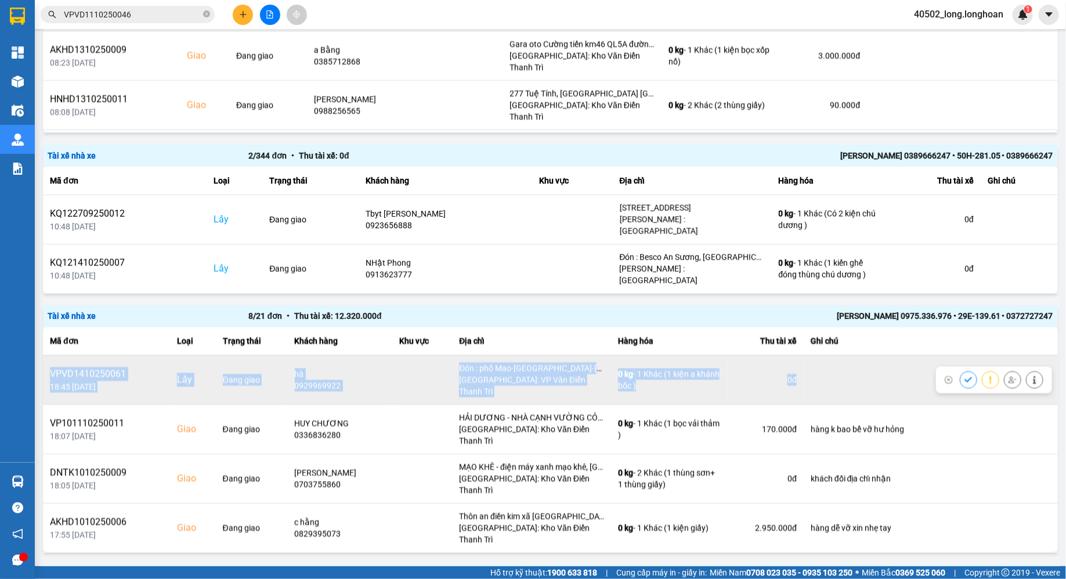
drag, startPoint x: 795, startPoint y: 360, endPoint x: 49, endPoint y: 351, distance: 745.8
click at [49, 355] on tr "VPVD1410250061 18:45 [DATE] Lấy Đang giao hà 0929969922 Đón : phố Mao-[GEOGRAPH…" at bounding box center [550, 379] width 1015 height 49
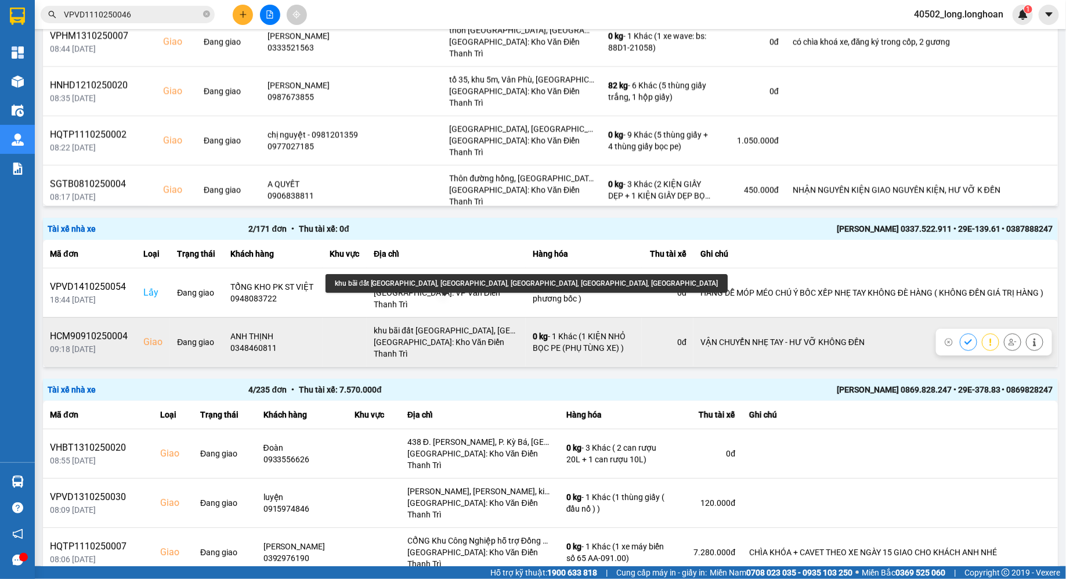
scroll to position [1901, 0]
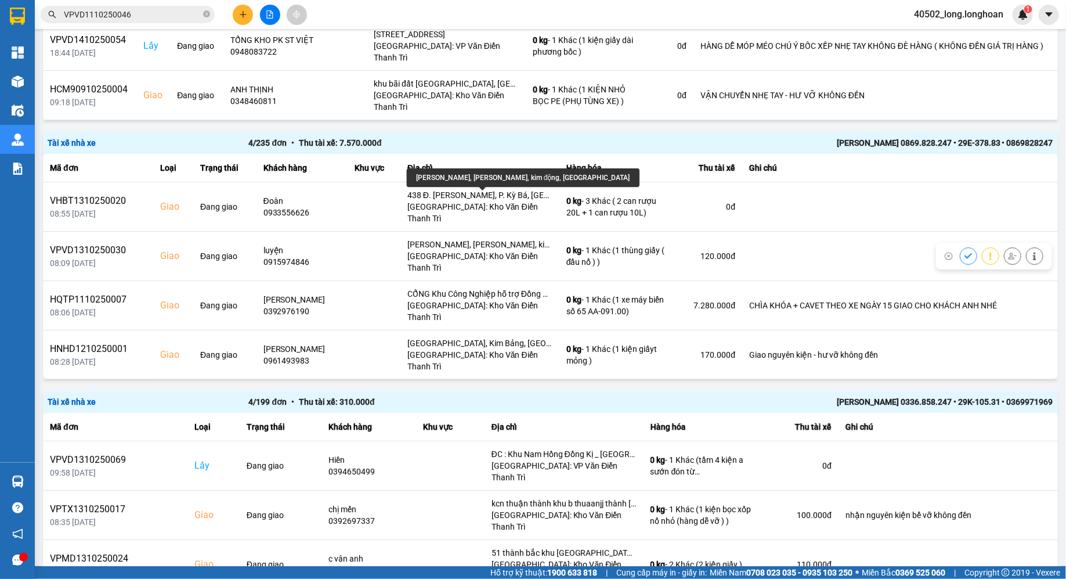
click at [478, 178] on div "[PERSON_NAME], [PERSON_NAME], kim động, [GEOGRAPHIC_DATA]" at bounding box center [523, 177] width 233 height 19
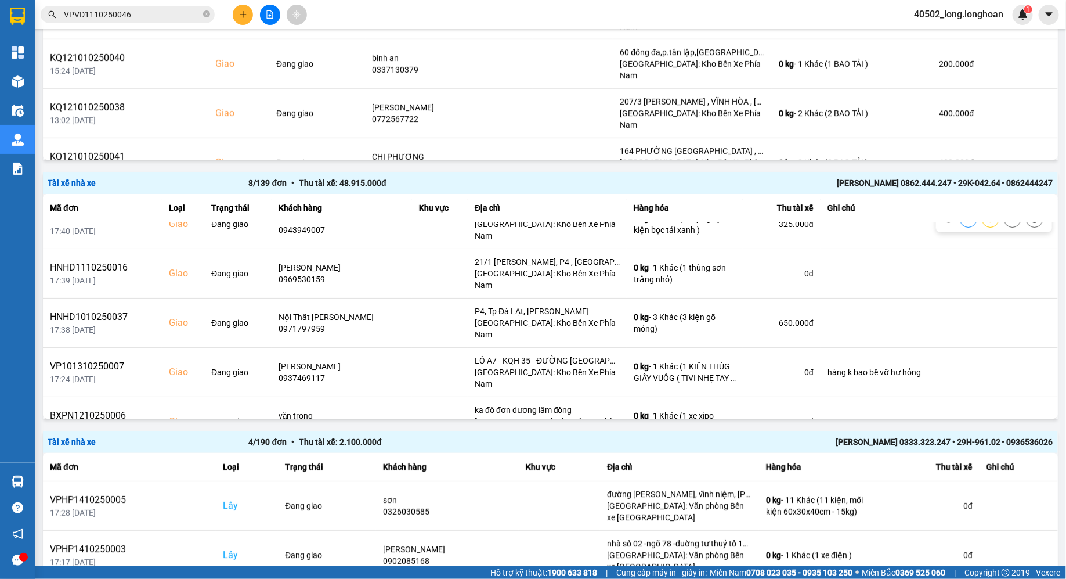
scroll to position [2056, 0]
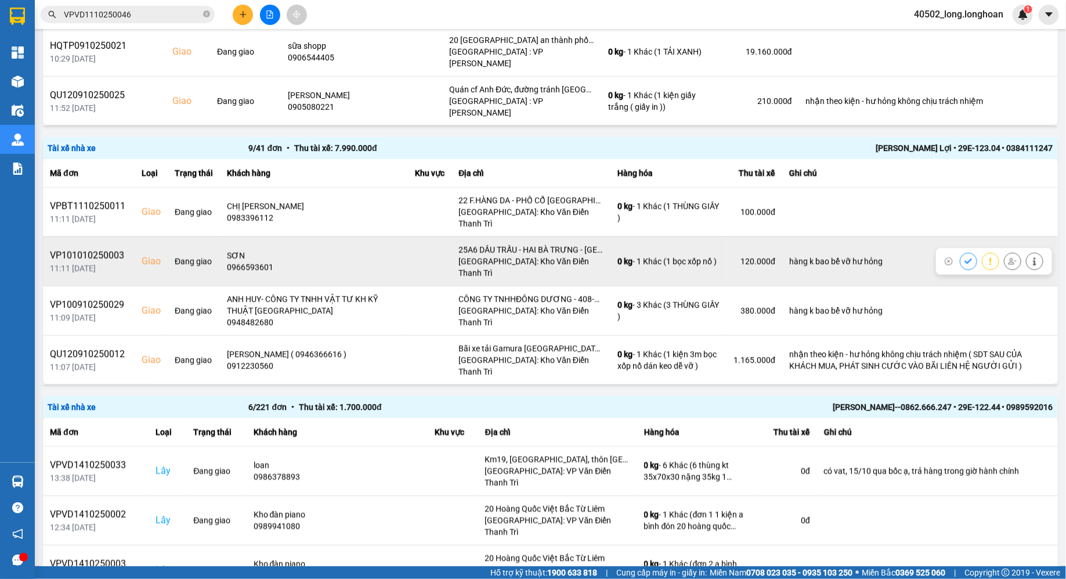
scroll to position [0, 0]
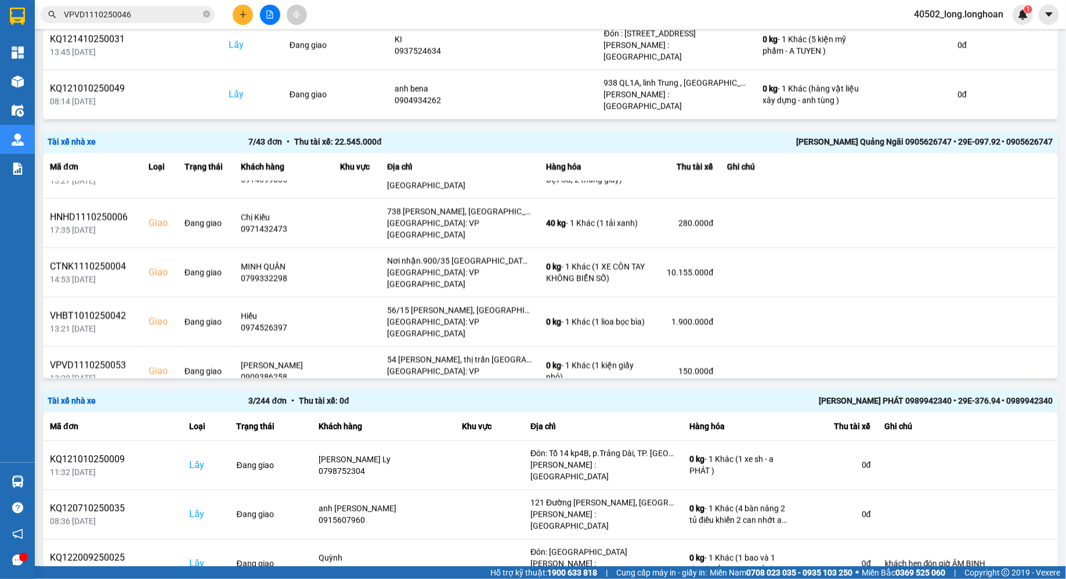
click at [97, 408] on div "VPVD0110250009" at bounding box center [92, 415] width 85 height 14
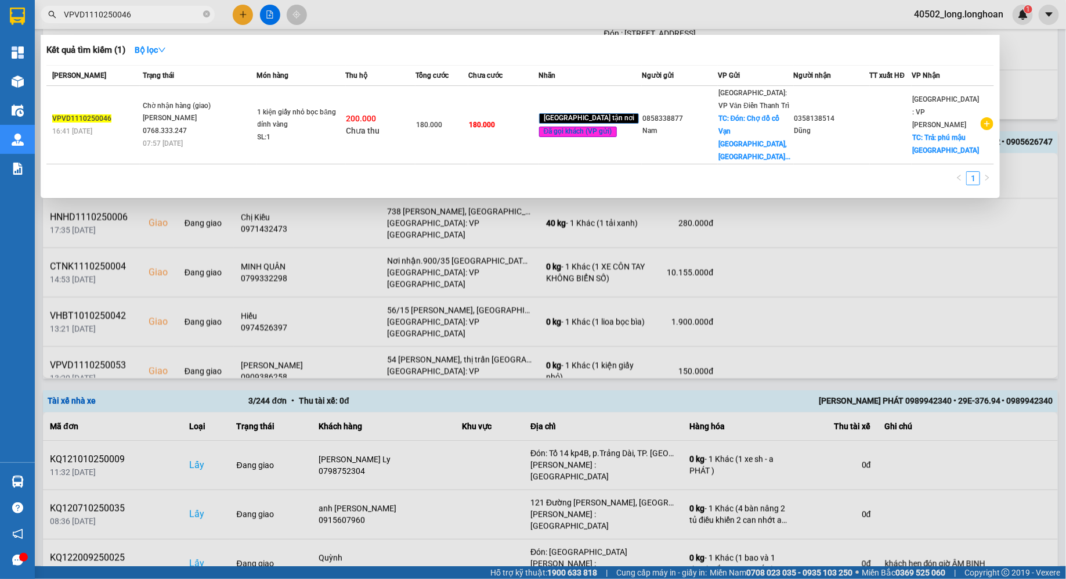
click at [140, 15] on input "VPVD1110250046" at bounding box center [132, 14] width 137 height 13
paste input "0110250009"
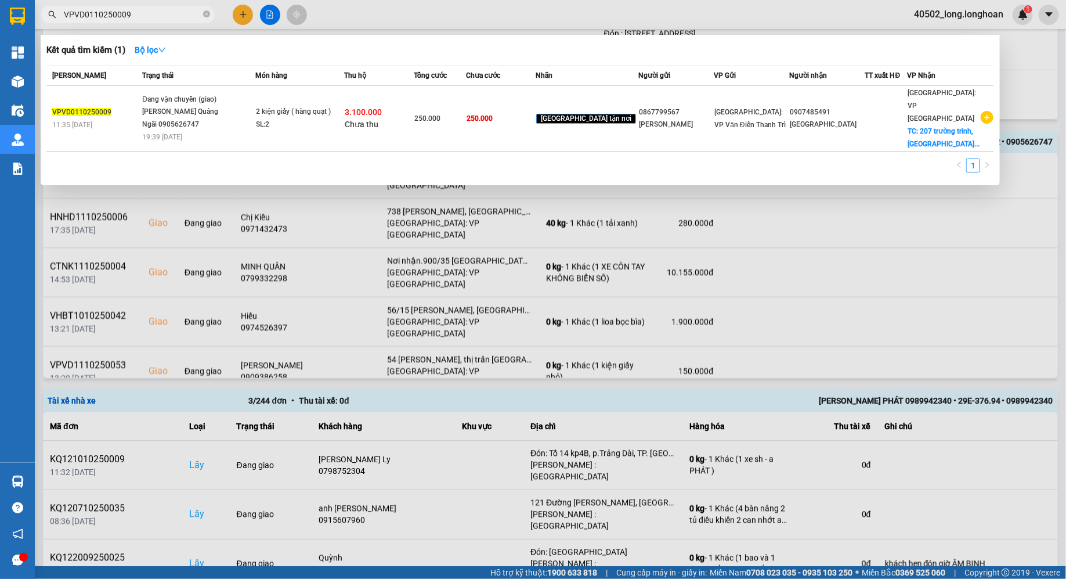
click at [396, 342] on div at bounding box center [533, 289] width 1066 height 579
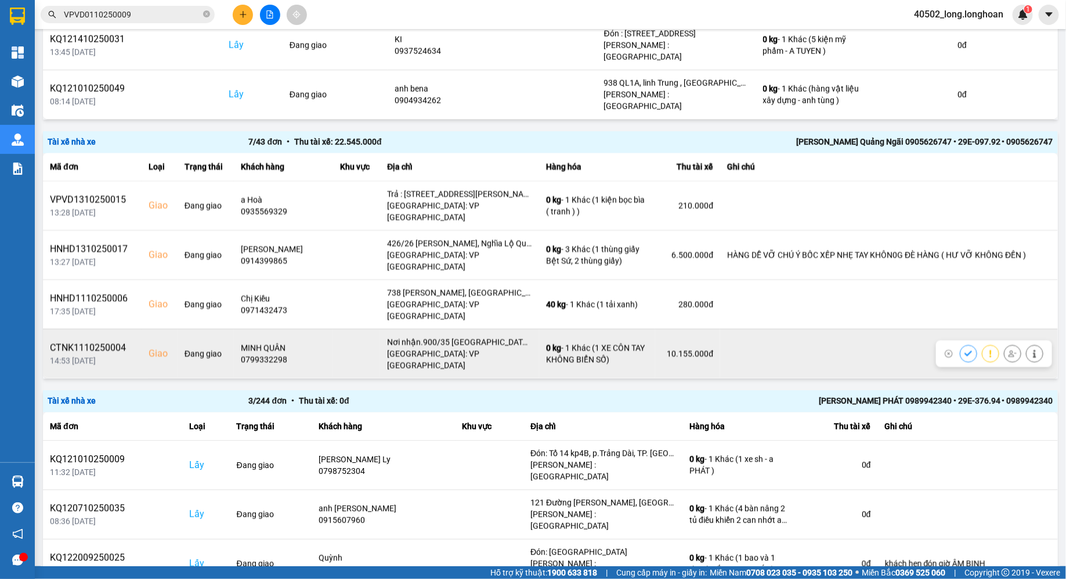
click at [117, 341] on div "CTNK1110250004" at bounding box center [92, 348] width 85 height 14
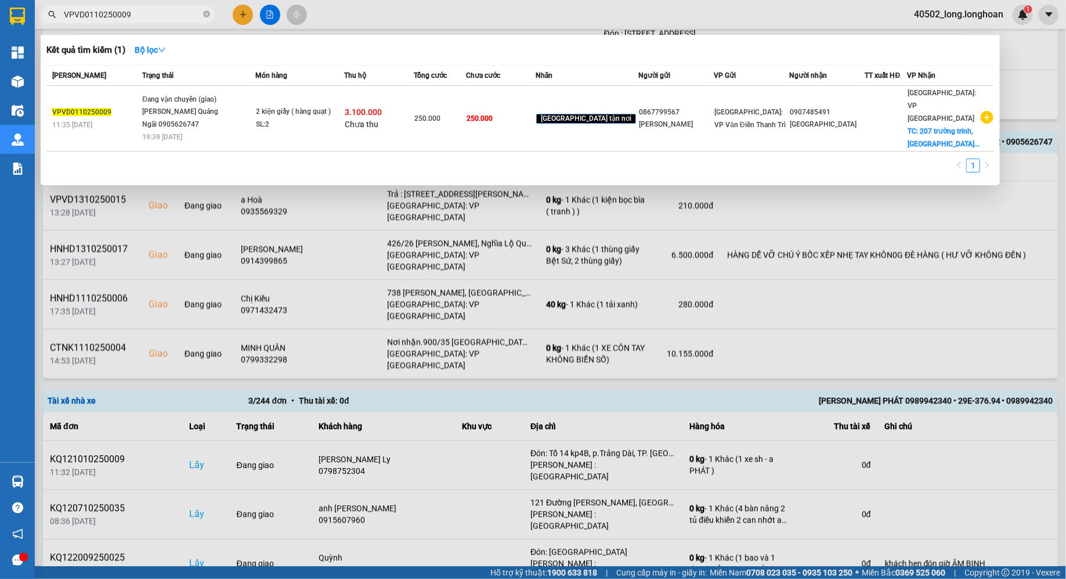
click at [152, 16] on input "VPVD0110250009" at bounding box center [132, 14] width 137 height 13
paste input "CTNK1110250004"
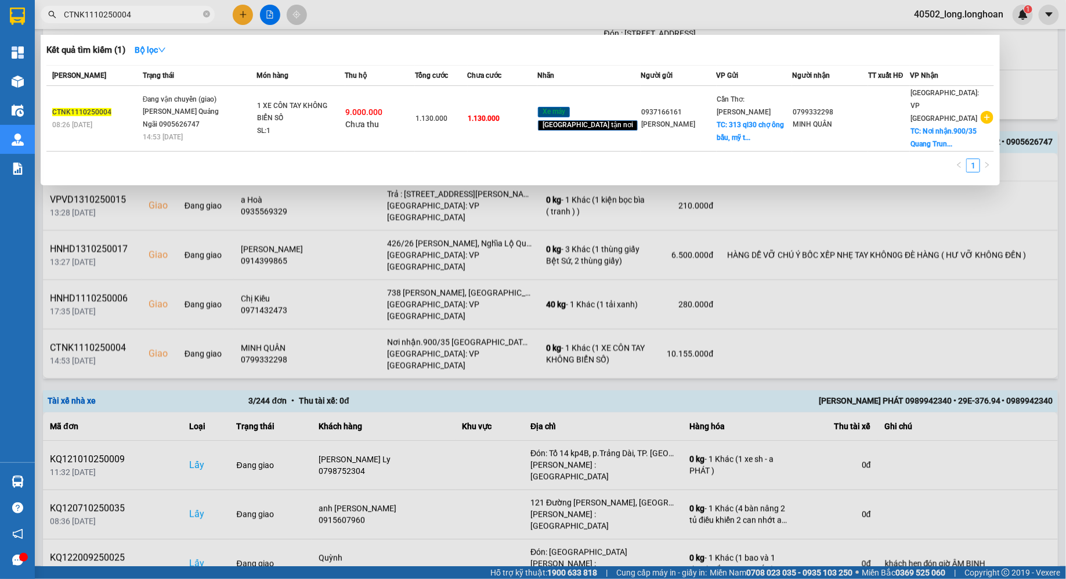
click at [406, 261] on div at bounding box center [533, 289] width 1066 height 579
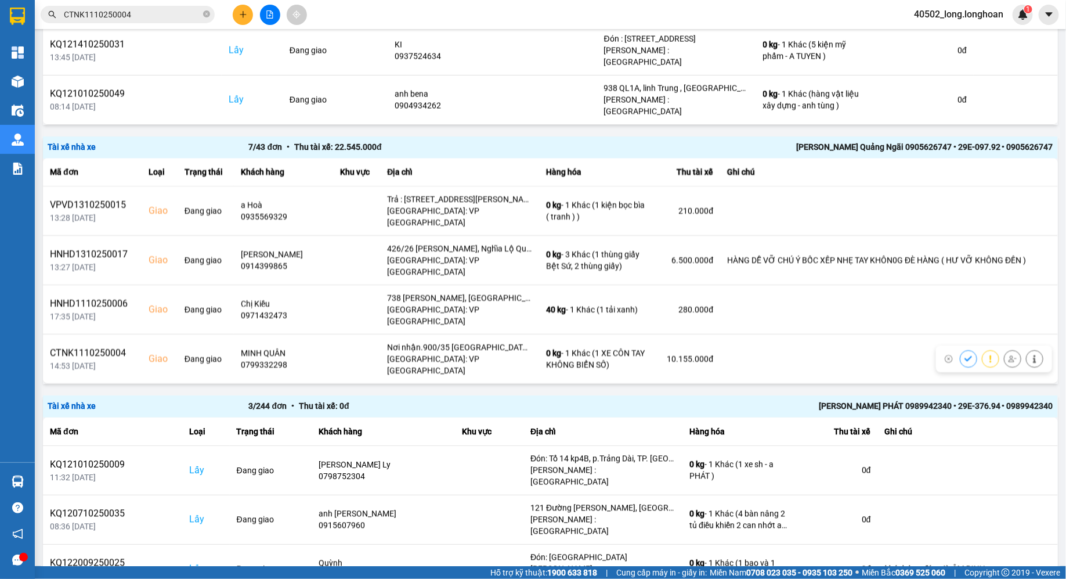
scroll to position [81, 0]
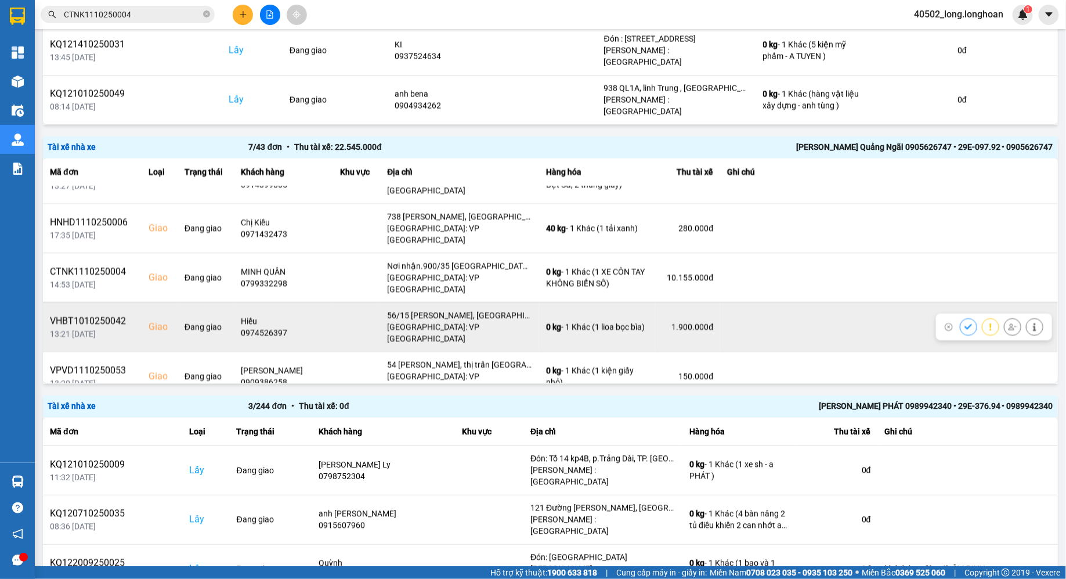
click at [117, 315] on div "VHBT1010250042" at bounding box center [92, 322] width 85 height 14
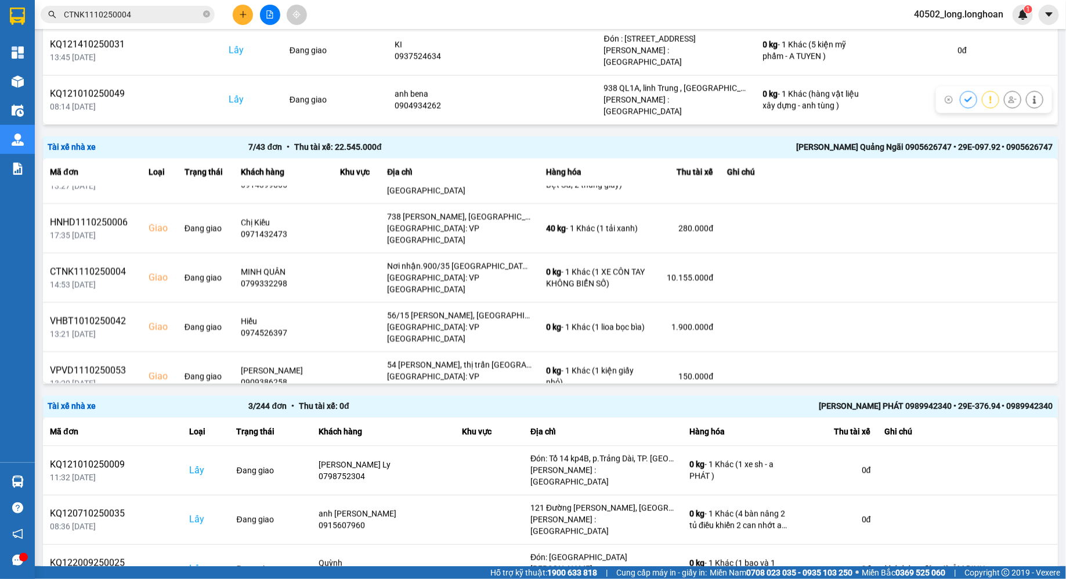
click at [159, 13] on input "CTNK1110250004" at bounding box center [132, 14] width 137 height 13
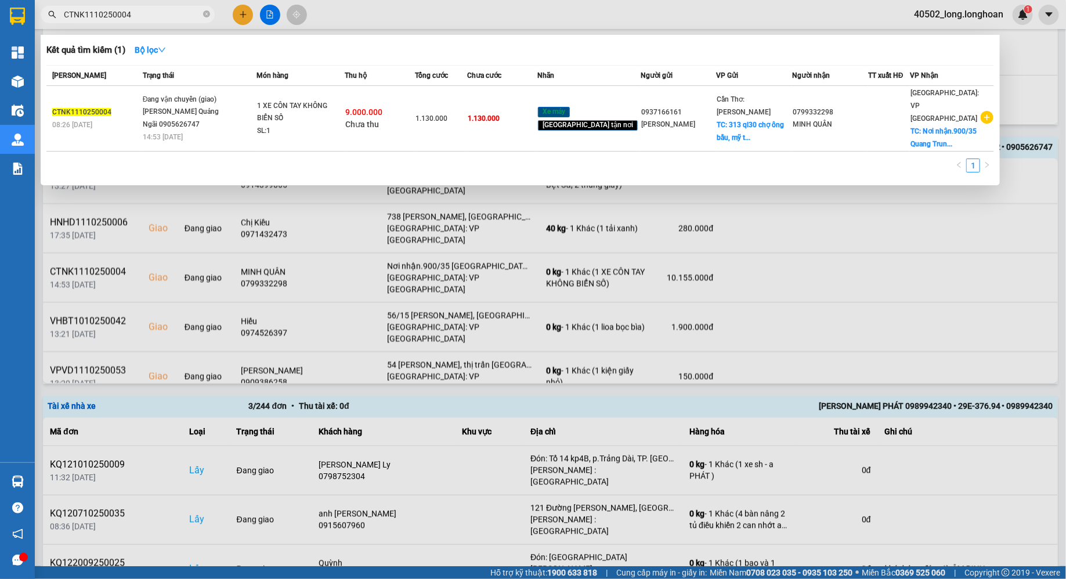
click at [159, 13] on input "CTNK1110250004" at bounding box center [132, 14] width 137 height 13
paste input "VHBT1010250042"
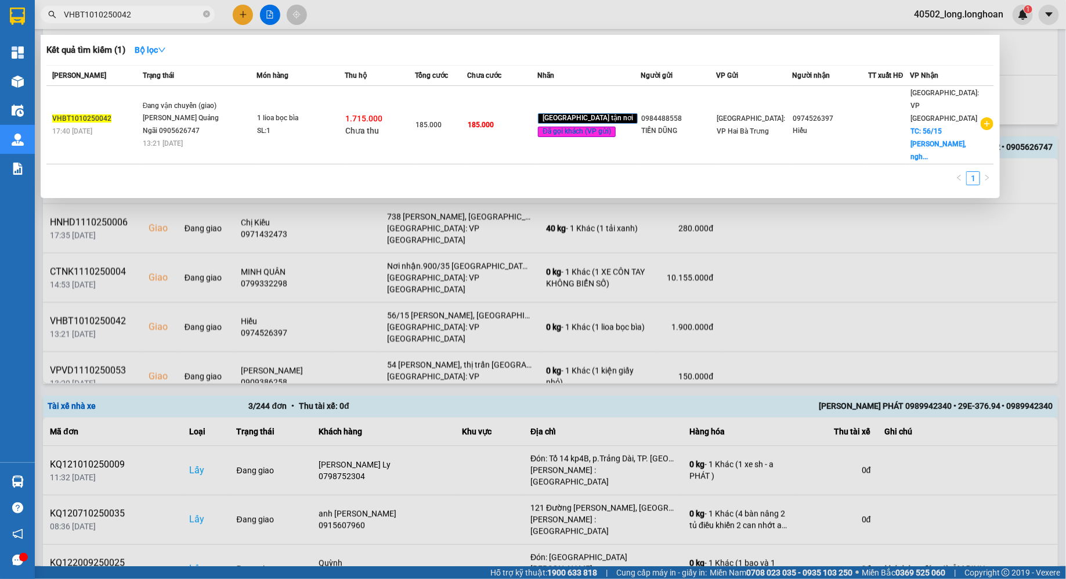
type input "VHBT1010250042"
click at [468, 292] on div at bounding box center [533, 289] width 1066 height 579
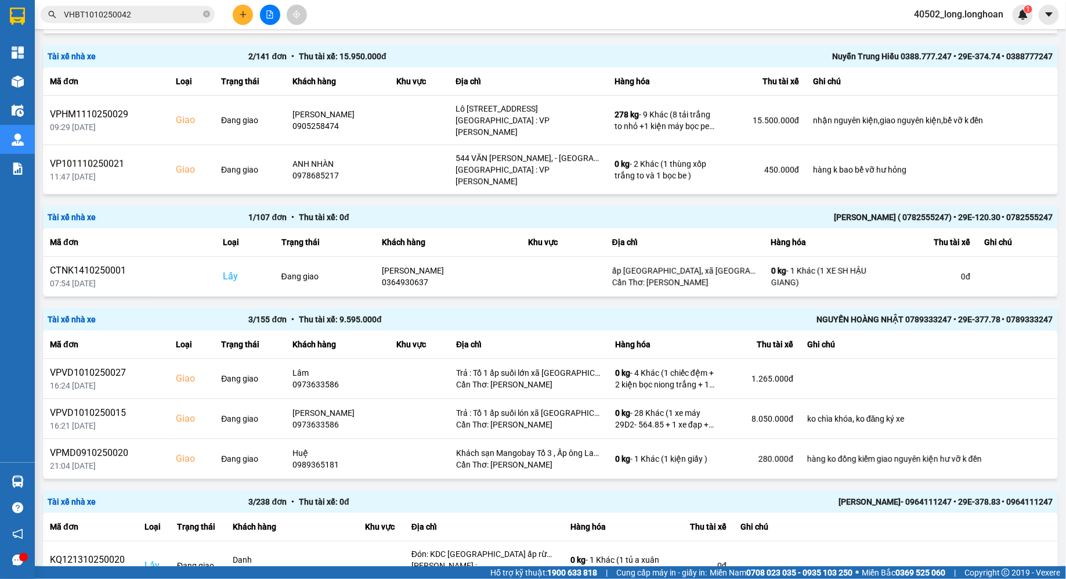
scroll to position [1589, 0]
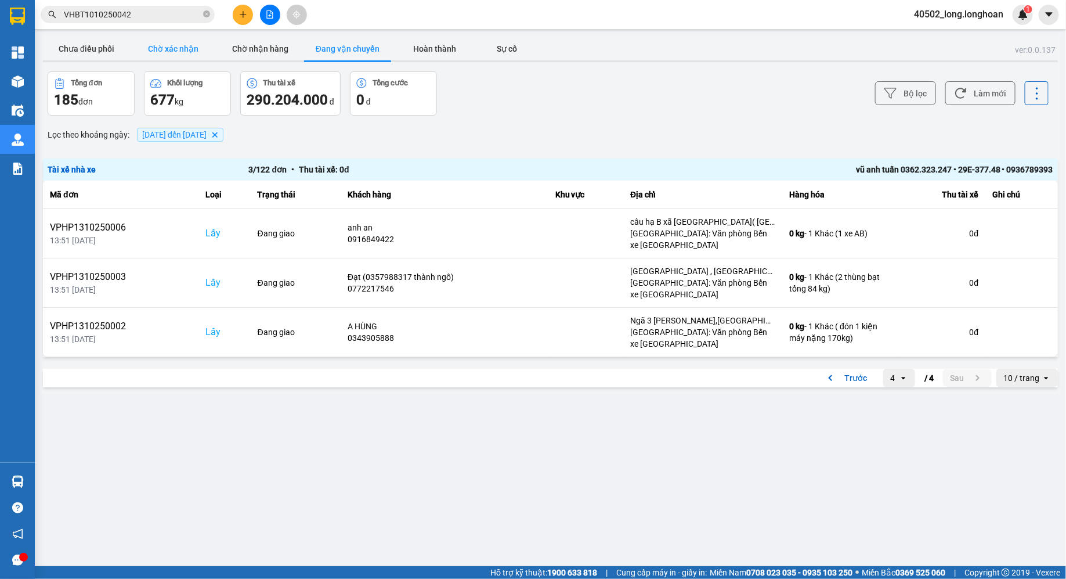
click at [149, 39] on button "Chờ xác nhận" at bounding box center [173, 48] width 87 height 23
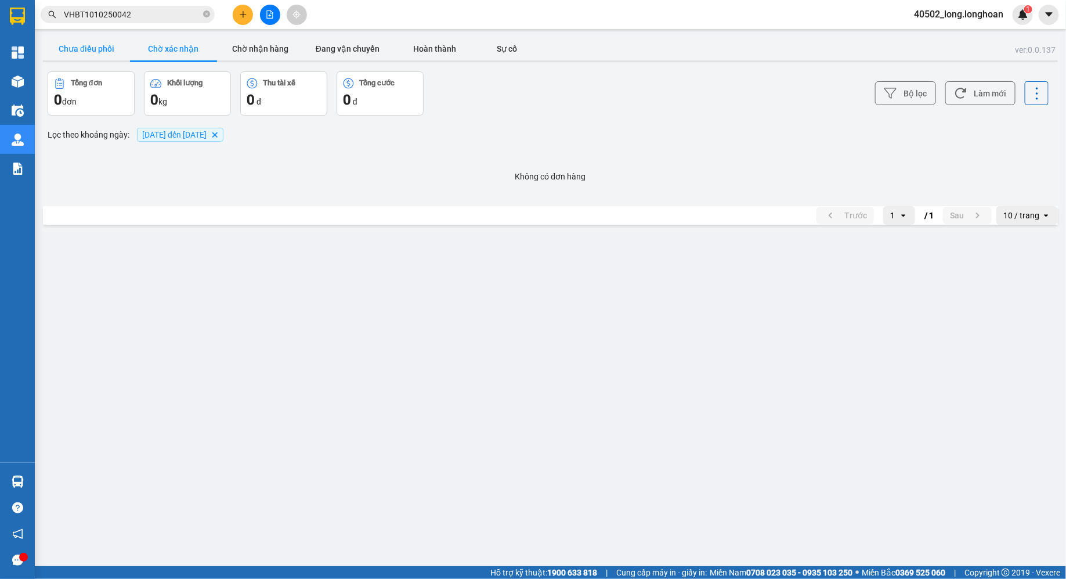
click at [82, 37] on button "Chưa điều phối" at bounding box center [86, 48] width 87 height 23
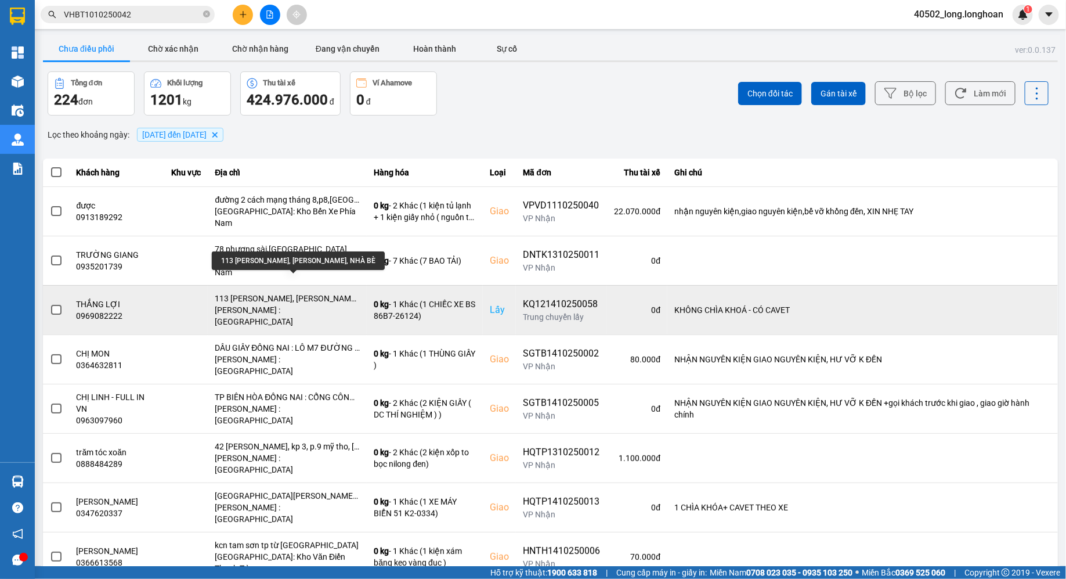
scroll to position [54, 0]
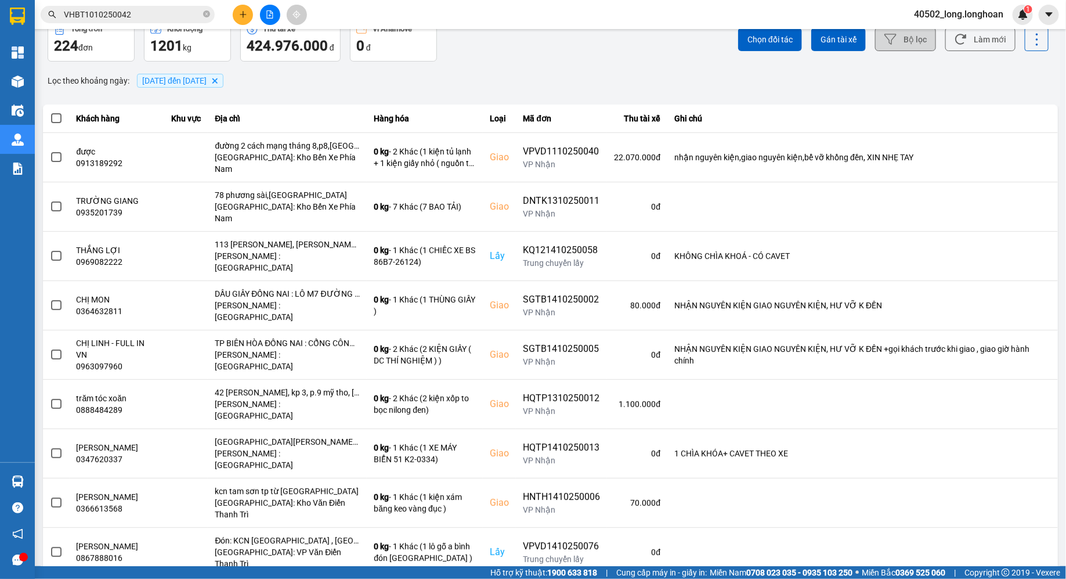
click at [925, 34] on button "Bộ lọc" at bounding box center [905, 39] width 61 height 24
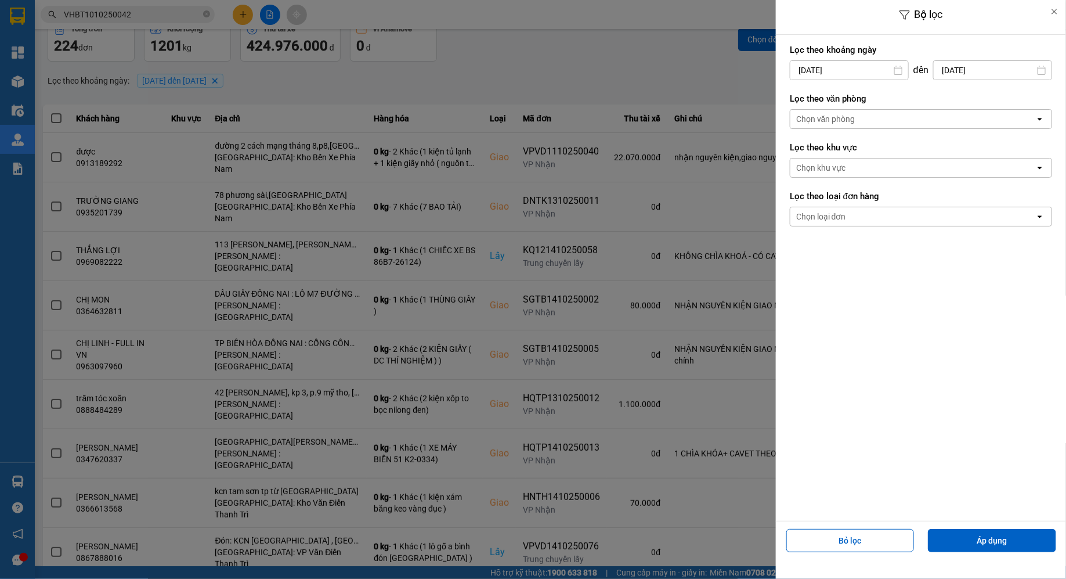
click at [895, 121] on div "Chọn văn phòng" at bounding box center [912, 119] width 245 height 19
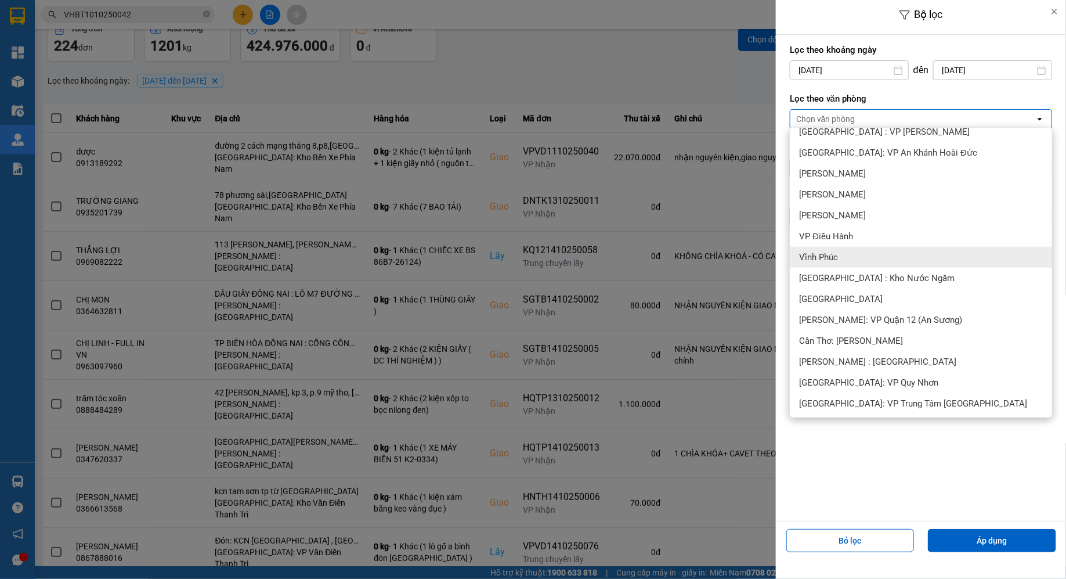
scroll to position [322, 0]
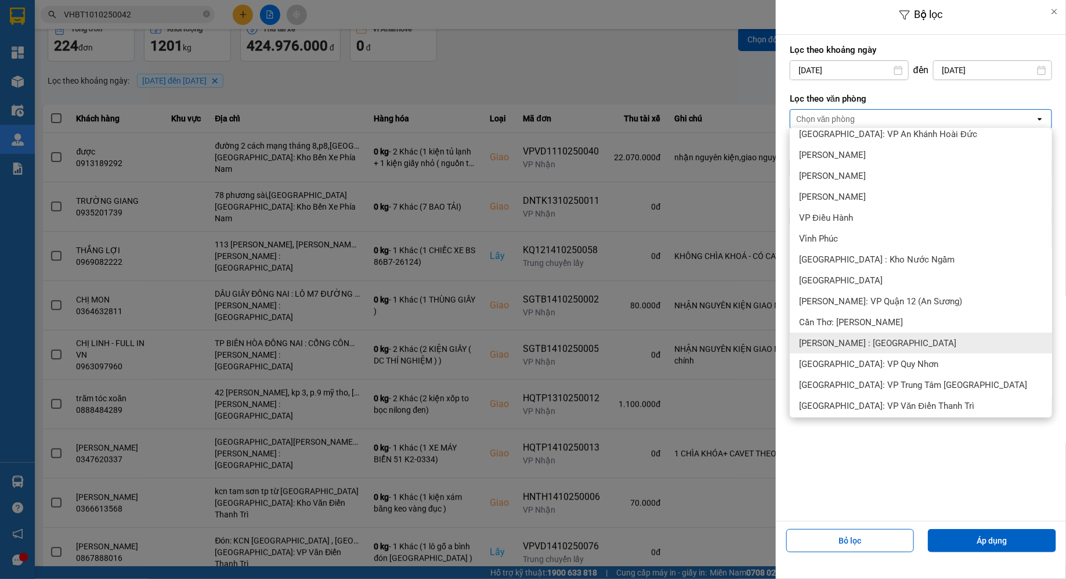
click at [887, 344] on span "[PERSON_NAME] : [GEOGRAPHIC_DATA]" at bounding box center [877, 343] width 157 height 12
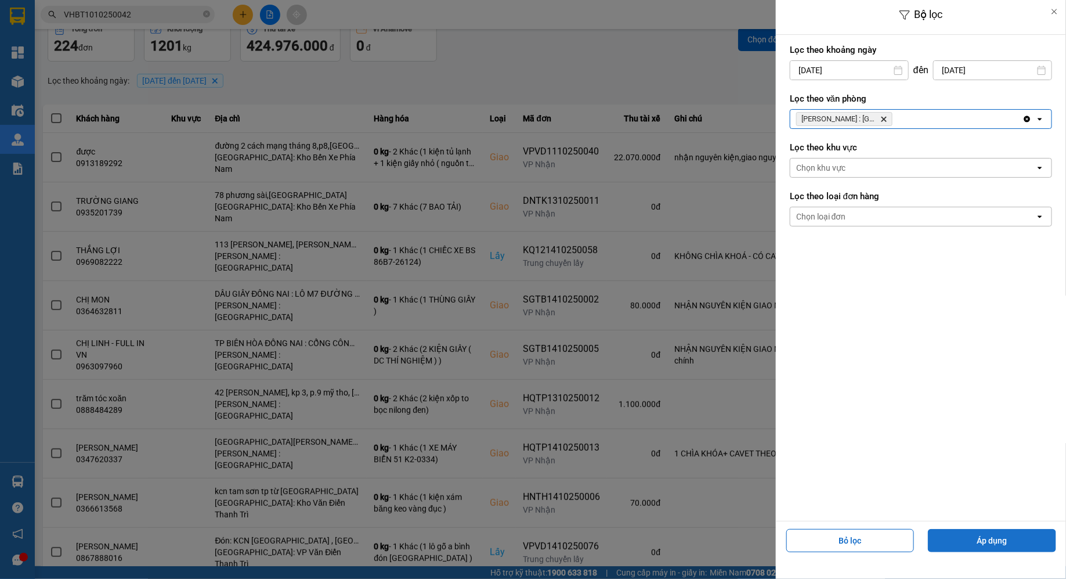
click at [963, 534] on button "Áp dụng" at bounding box center [992, 540] width 128 height 23
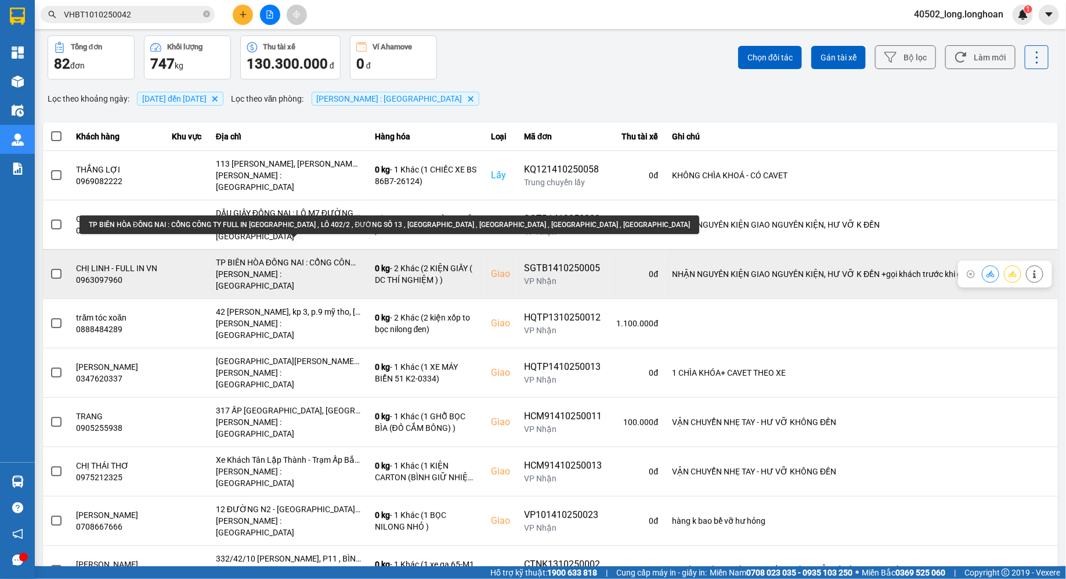
scroll to position [44, 0]
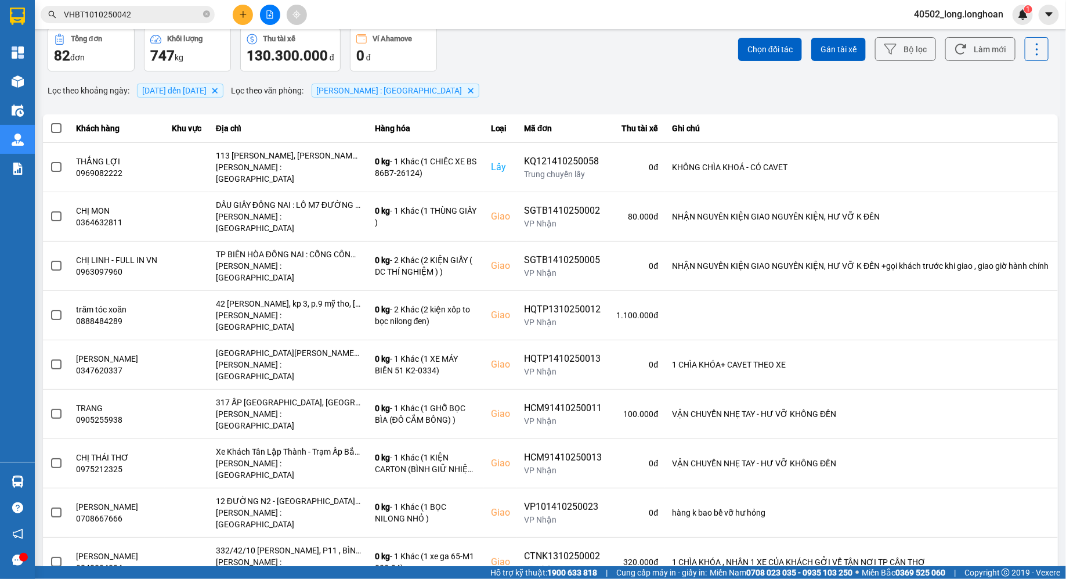
click at [1018, 525] on div "100 / trang" at bounding box center [1027, 525] width 42 height 12
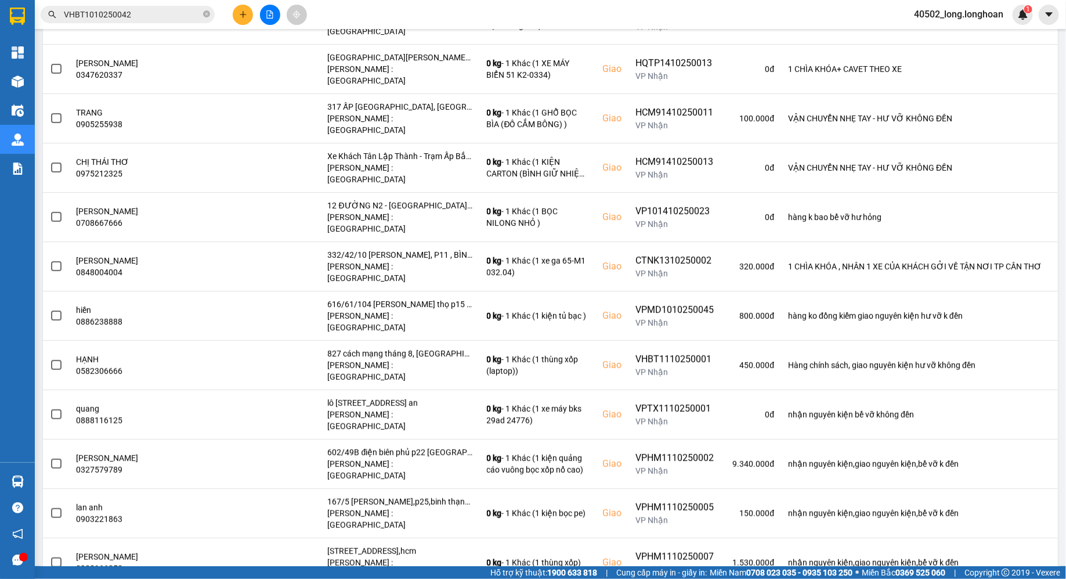
scroll to position [0, 0]
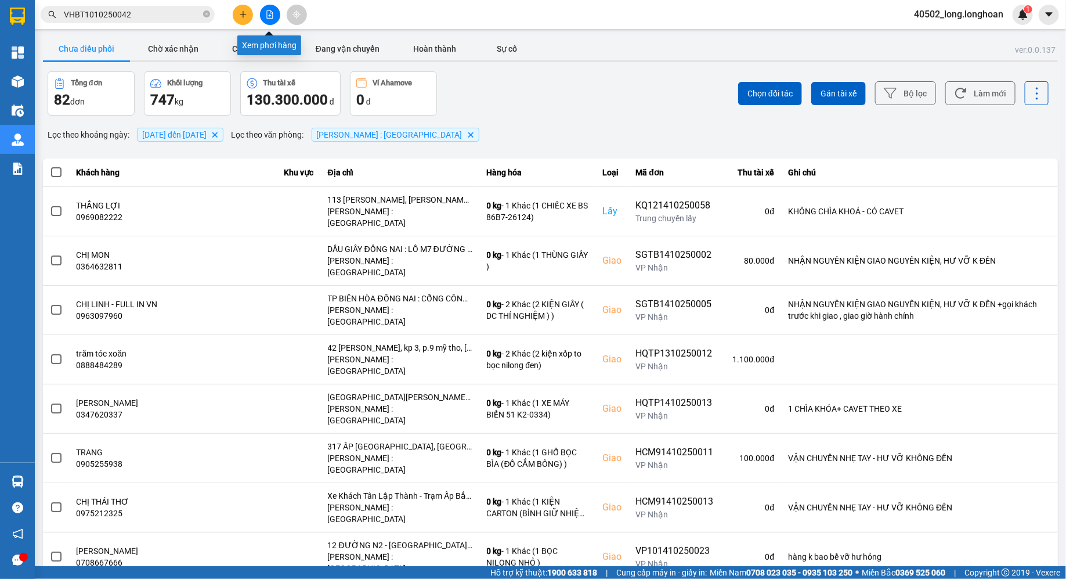
click at [267, 21] on button at bounding box center [270, 15] width 20 height 20
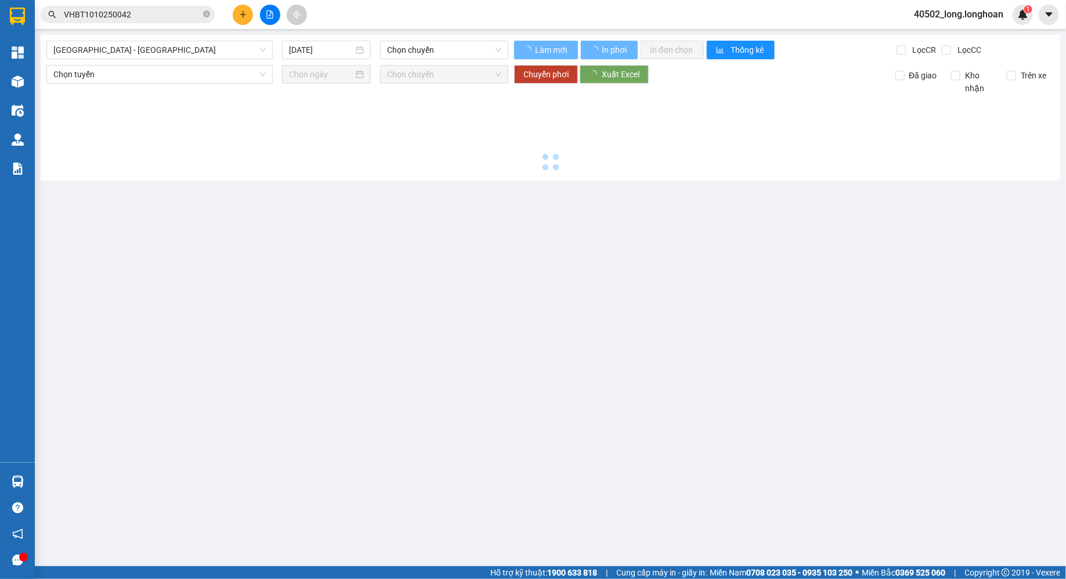
type input "[DATE]"
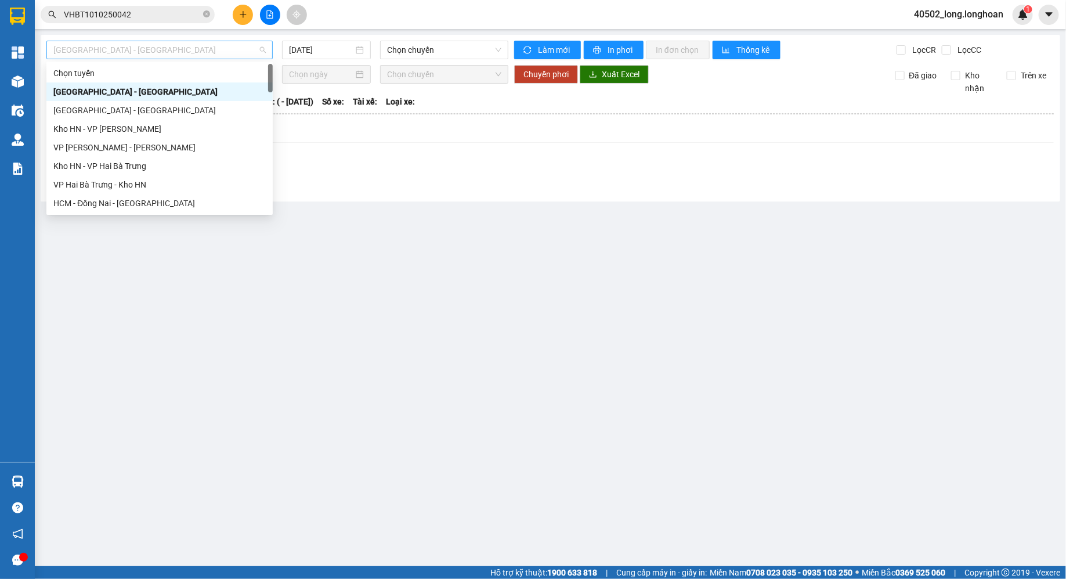
click at [202, 44] on span "[GEOGRAPHIC_DATA] - [GEOGRAPHIC_DATA]" at bounding box center [159, 49] width 212 height 17
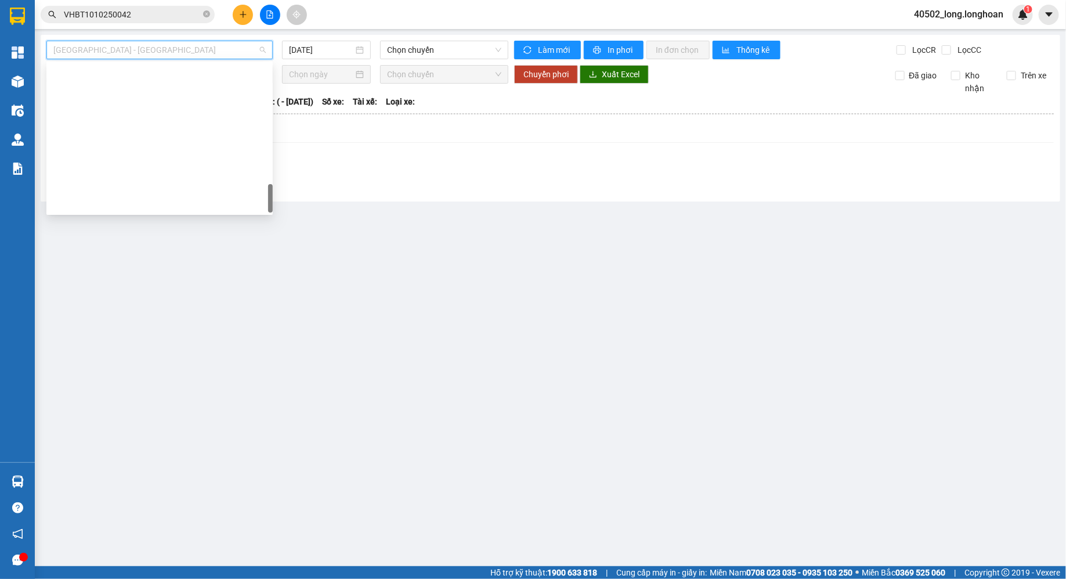
scroll to position [817, 0]
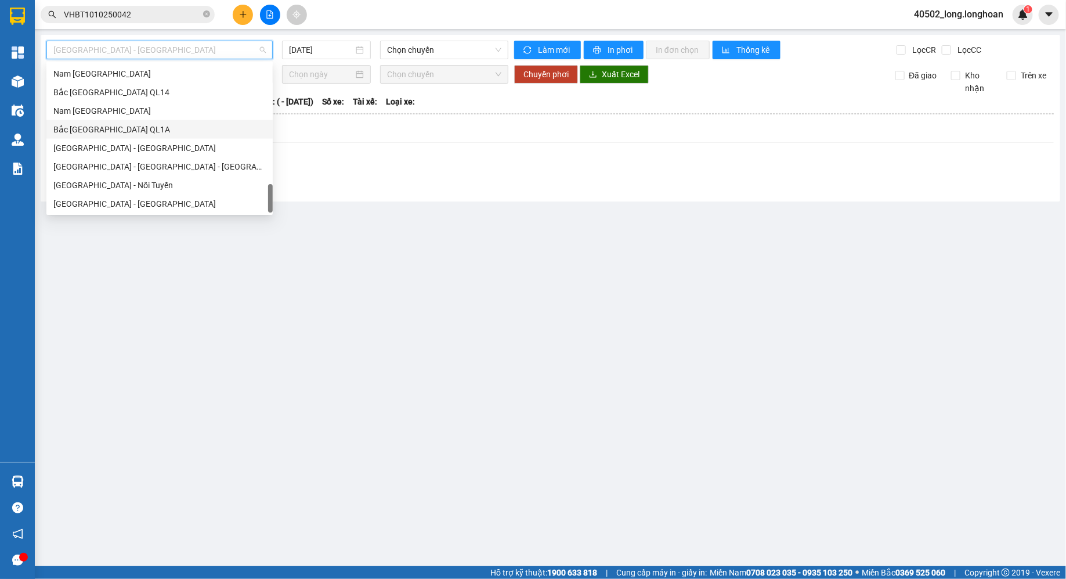
click at [165, 135] on div "Bắc [GEOGRAPHIC_DATA] QL1A" at bounding box center [159, 129] width 212 height 13
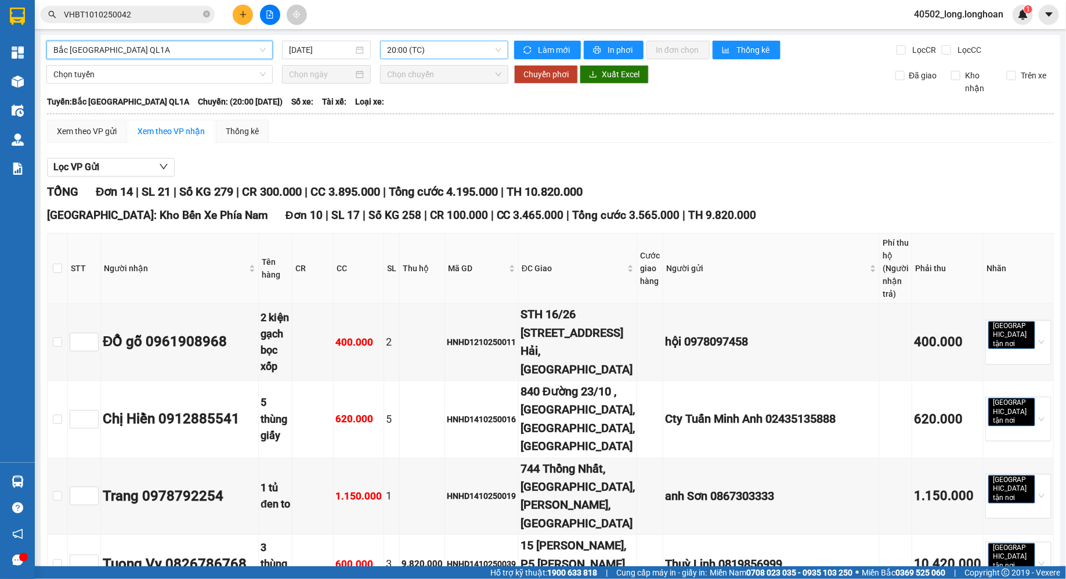
click at [440, 50] on span "20:00 (TC)" at bounding box center [444, 49] width 114 height 17
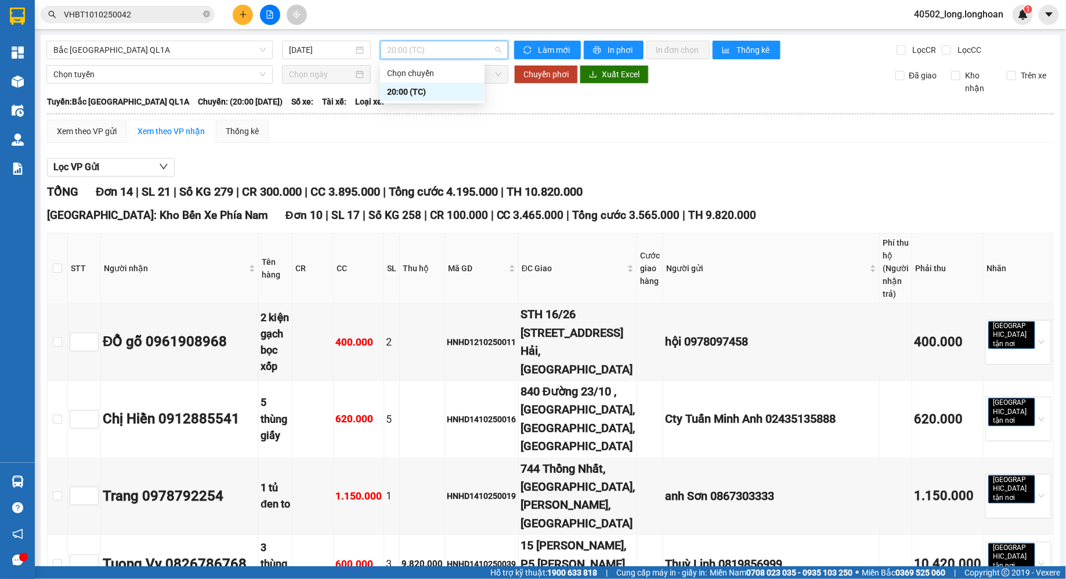
click at [339, 45] on input "[DATE]" at bounding box center [321, 50] width 64 height 13
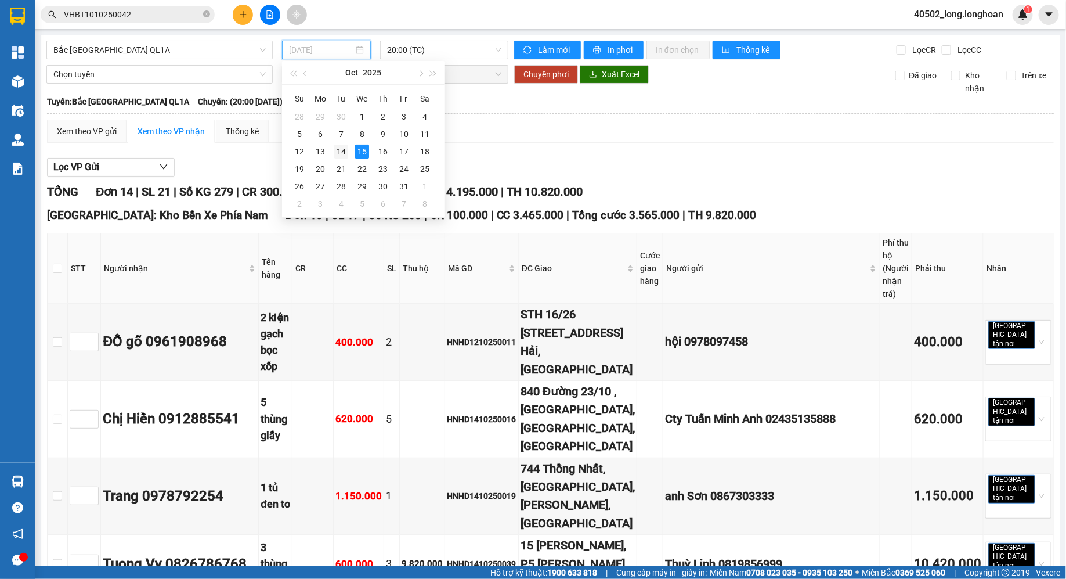
click at [342, 151] on div "14" at bounding box center [341, 152] width 14 height 14
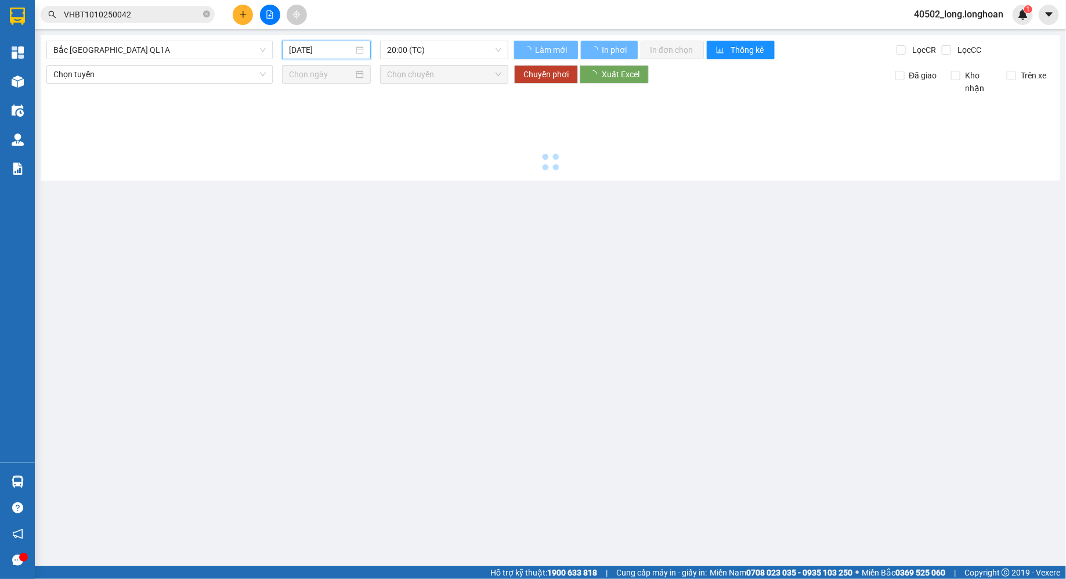
type input "[DATE]"
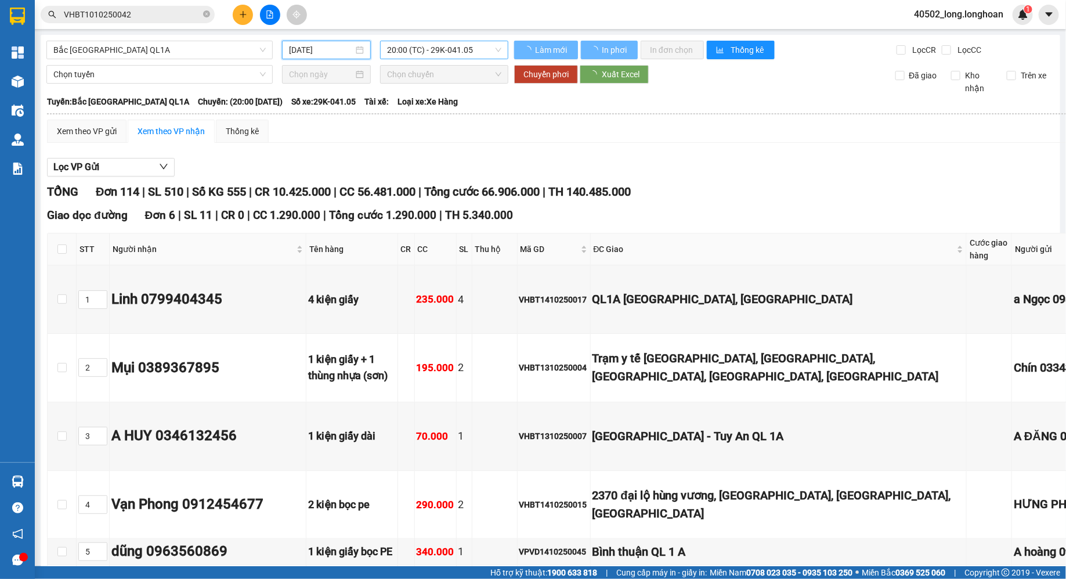
click at [465, 55] on span "20:00 (TC) - 29K-041.05" at bounding box center [444, 49] width 114 height 17
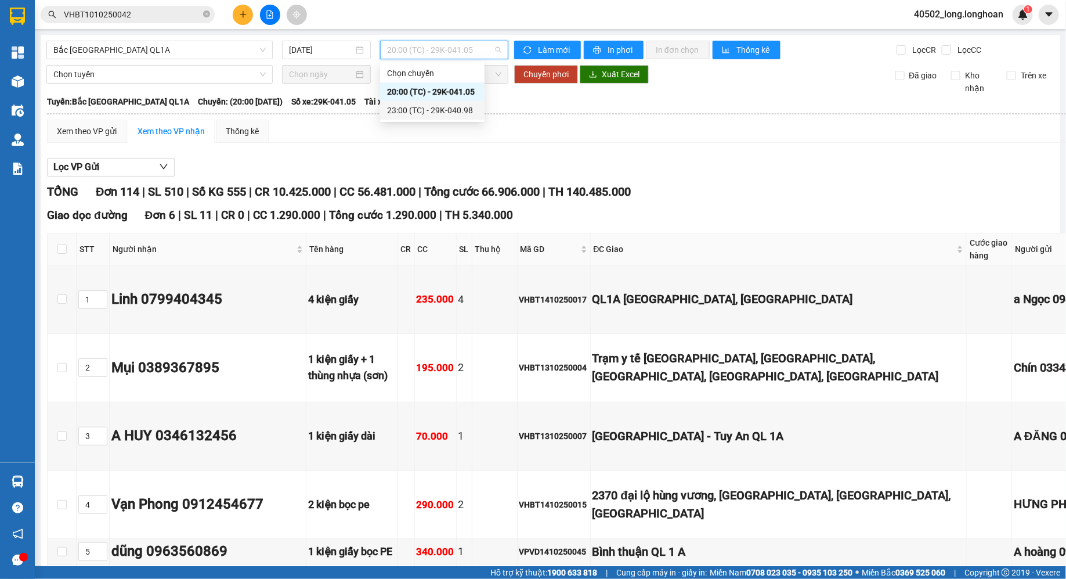
click at [450, 104] on div "23:00 (TC) - 29K-040.98" at bounding box center [432, 110] width 91 height 13
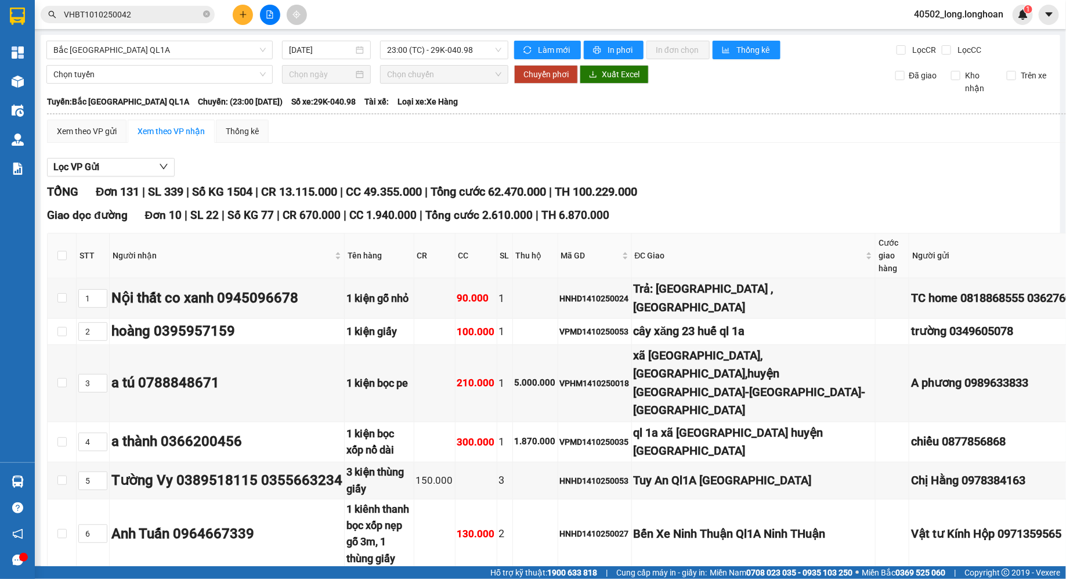
click at [511, 160] on div "Lọc VP Gửi" at bounding box center [661, 167] width 1228 height 19
click at [257, 49] on span "Bắc [GEOGRAPHIC_DATA] QL1A" at bounding box center [159, 49] width 212 height 17
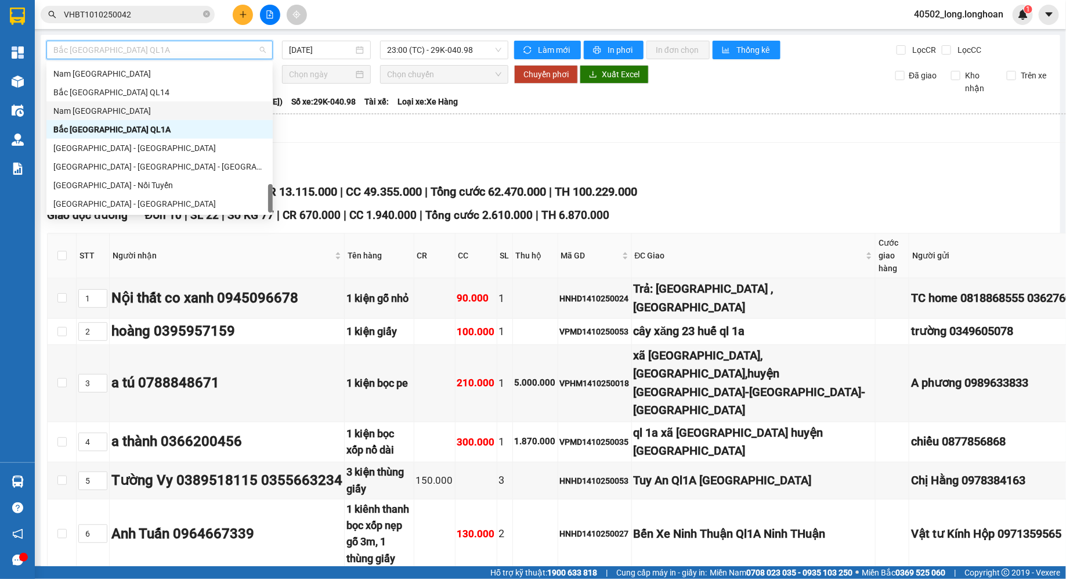
click at [165, 116] on div "Nam [GEOGRAPHIC_DATA]" at bounding box center [159, 110] width 212 height 13
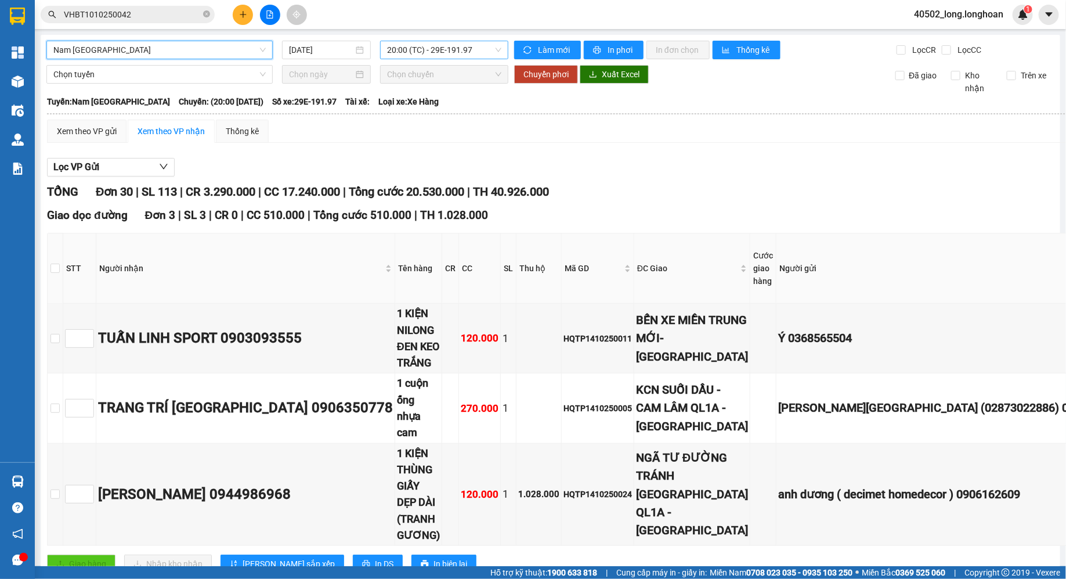
click at [478, 45] on span "20:00 (TC) - 29E-191.97" at bounding box center [444, 49] width 114 height 17
click at [352, 53] on input "[DATE]" at bounding box center [321, 50] width 64 height 13
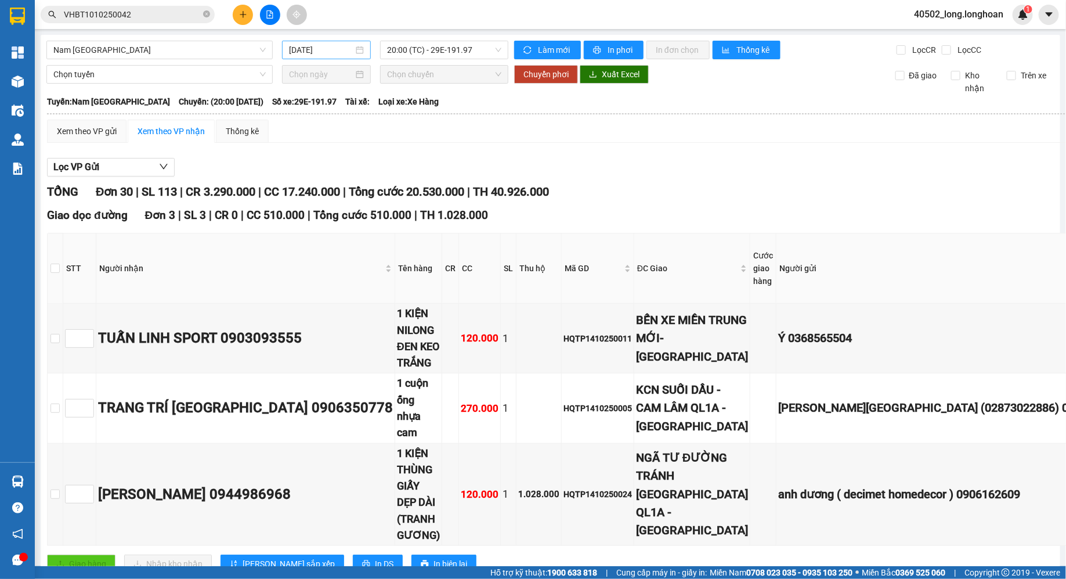
click at [320, 41] on div "[DATE]" at bounding box center [326, 50] width 89 height 19
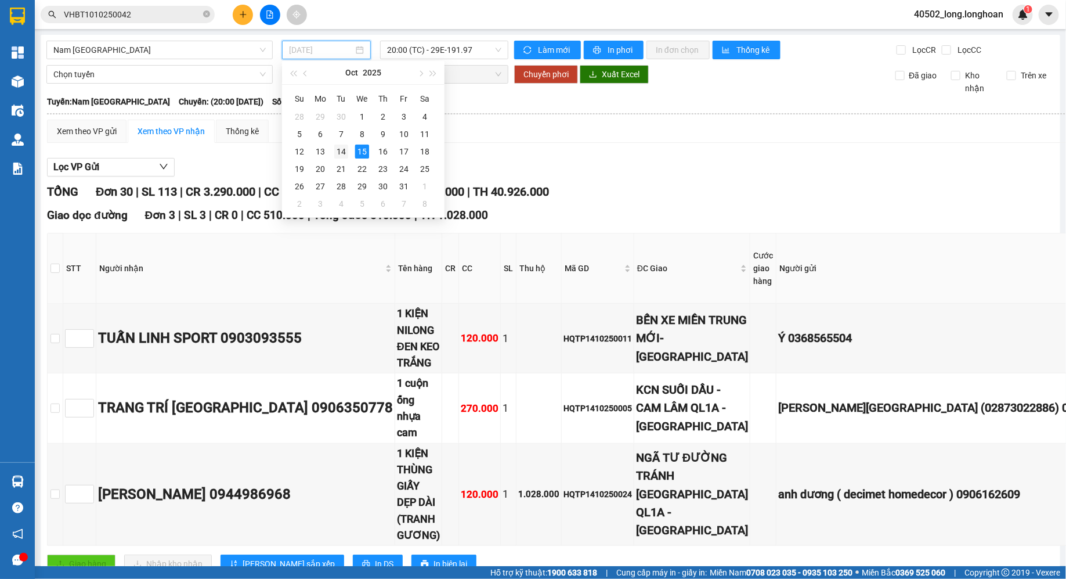
click at [345, 149] on div "14" at bounding box center [341, 152] width 14 height 14
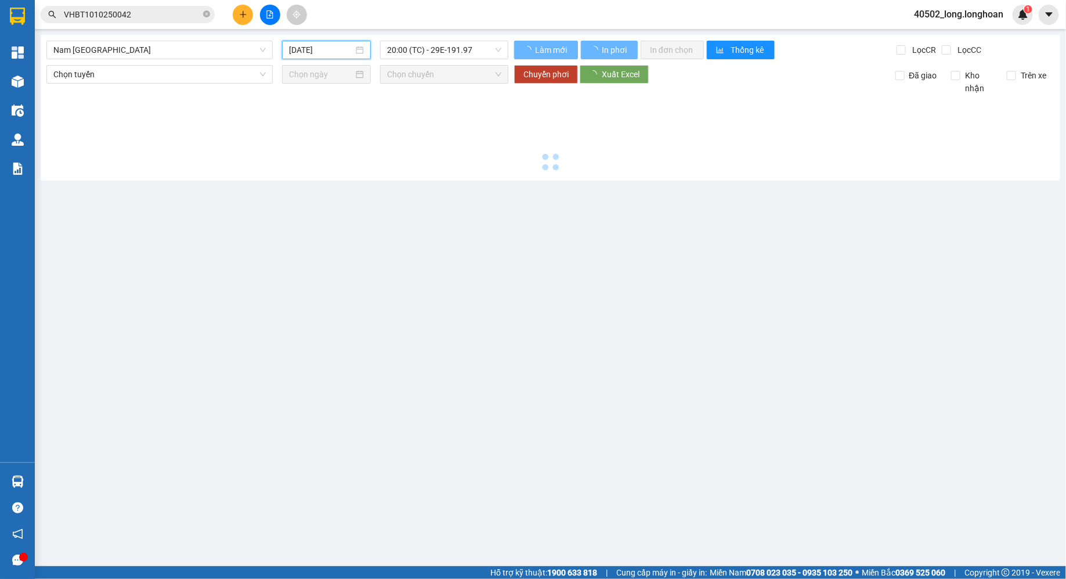
type input "[DATE]"
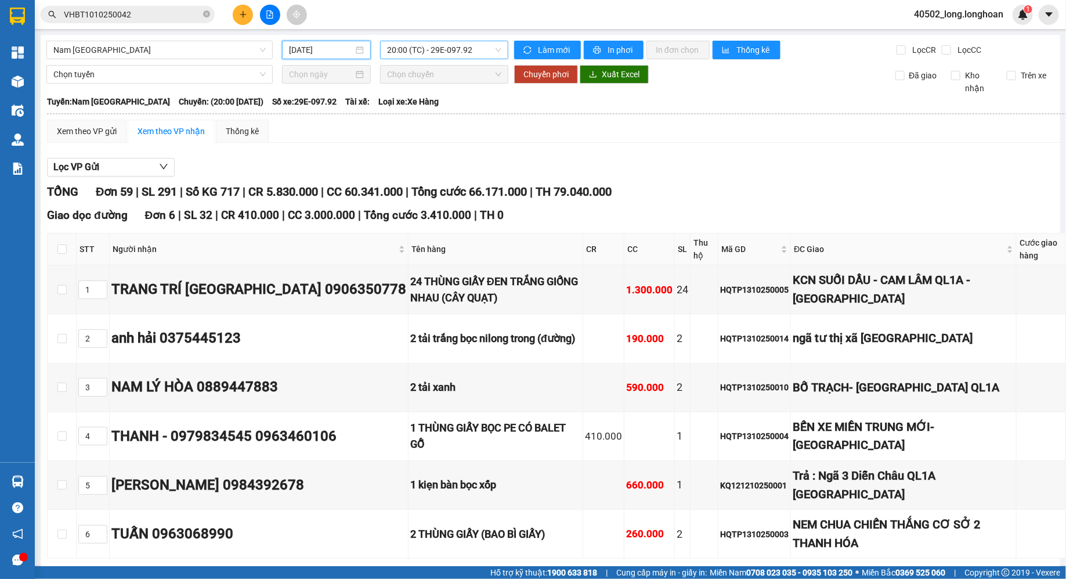
click at [475, 52] on span "20:00 (TC) - 29E-097.92" at bounding box center [444, 49] width 114 height 17
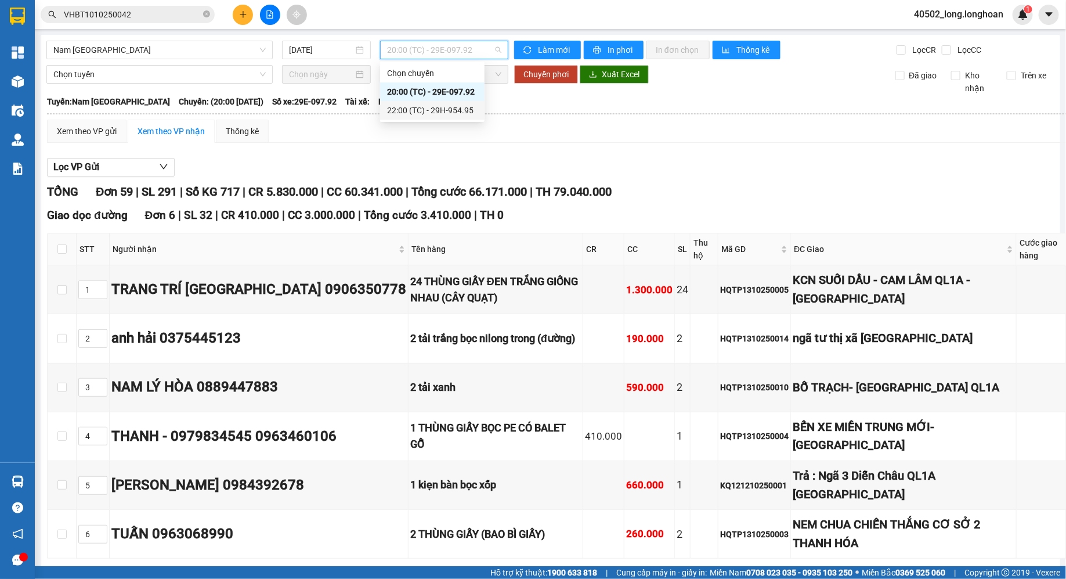
click at [465, 107] on div "22:00 (TC) - 29H-954.95" at bounding box center [432, 110] width 91 height 13
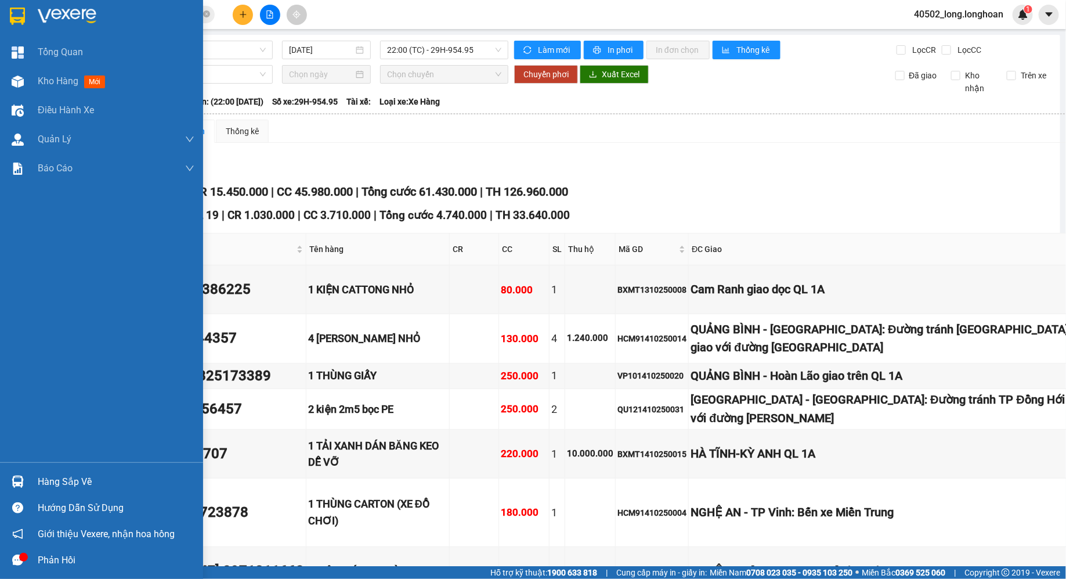
click at [20, 6] on div at bounding box center [18, 16] width 20 height 20
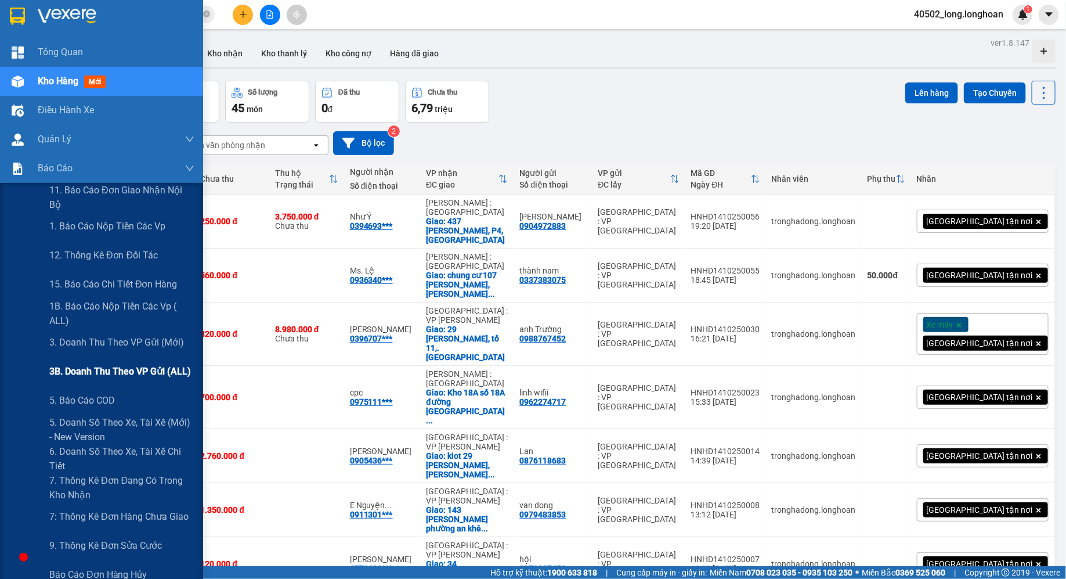
click at [117, 374] on span "3B. Doanh Thu theo VP Gửi (ALL)" at bounding box center [120, 371] width 142 height 15
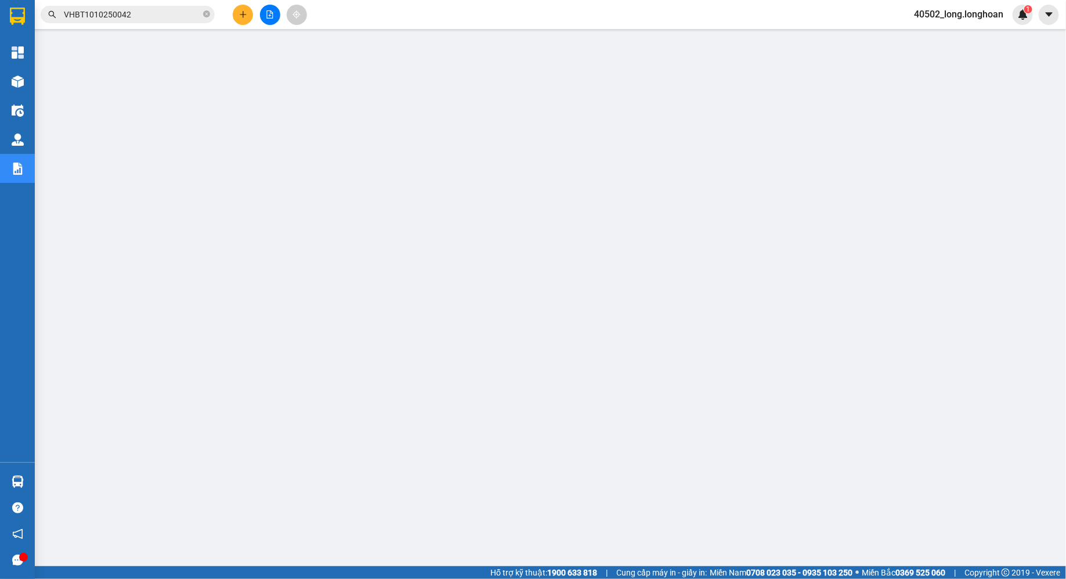
click at [39, 13] on div "VHBT1010250042" at bounding box center [113, 14] width 226 height 17
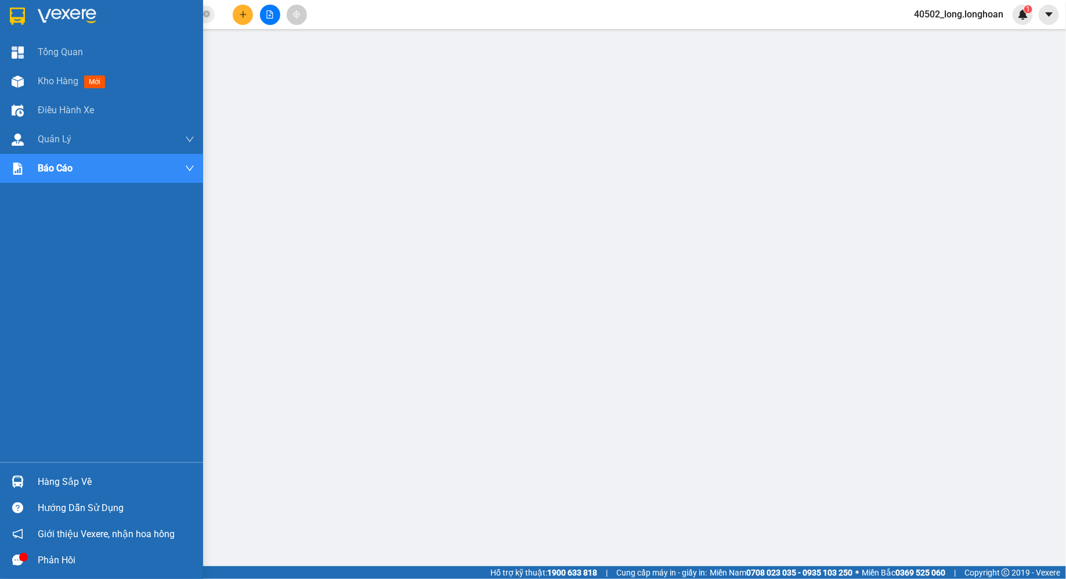
click at [30, 13] on div at bounding box center [101, 19] width 203 height 38
